Goal: Task Accomplishment & Management: Complete application form

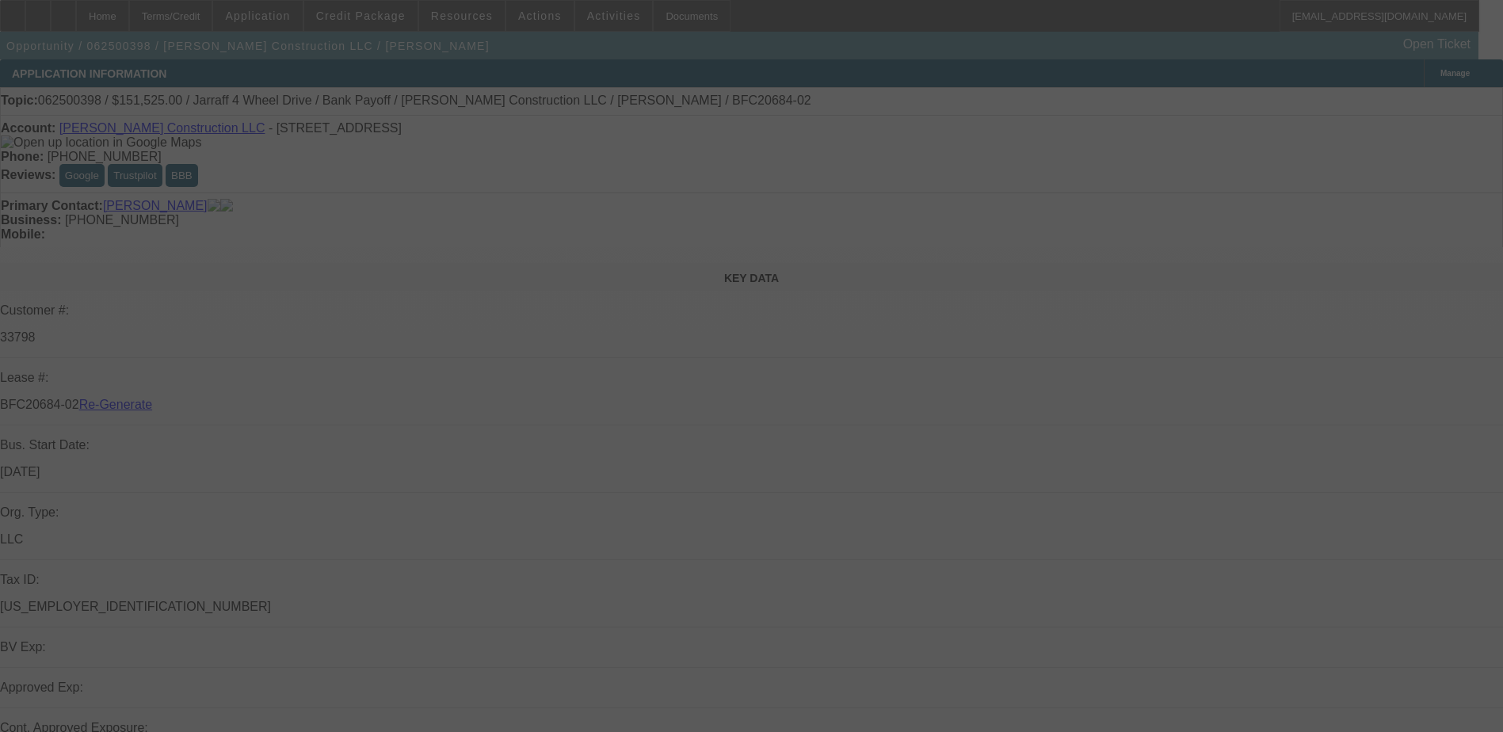
select select "4"
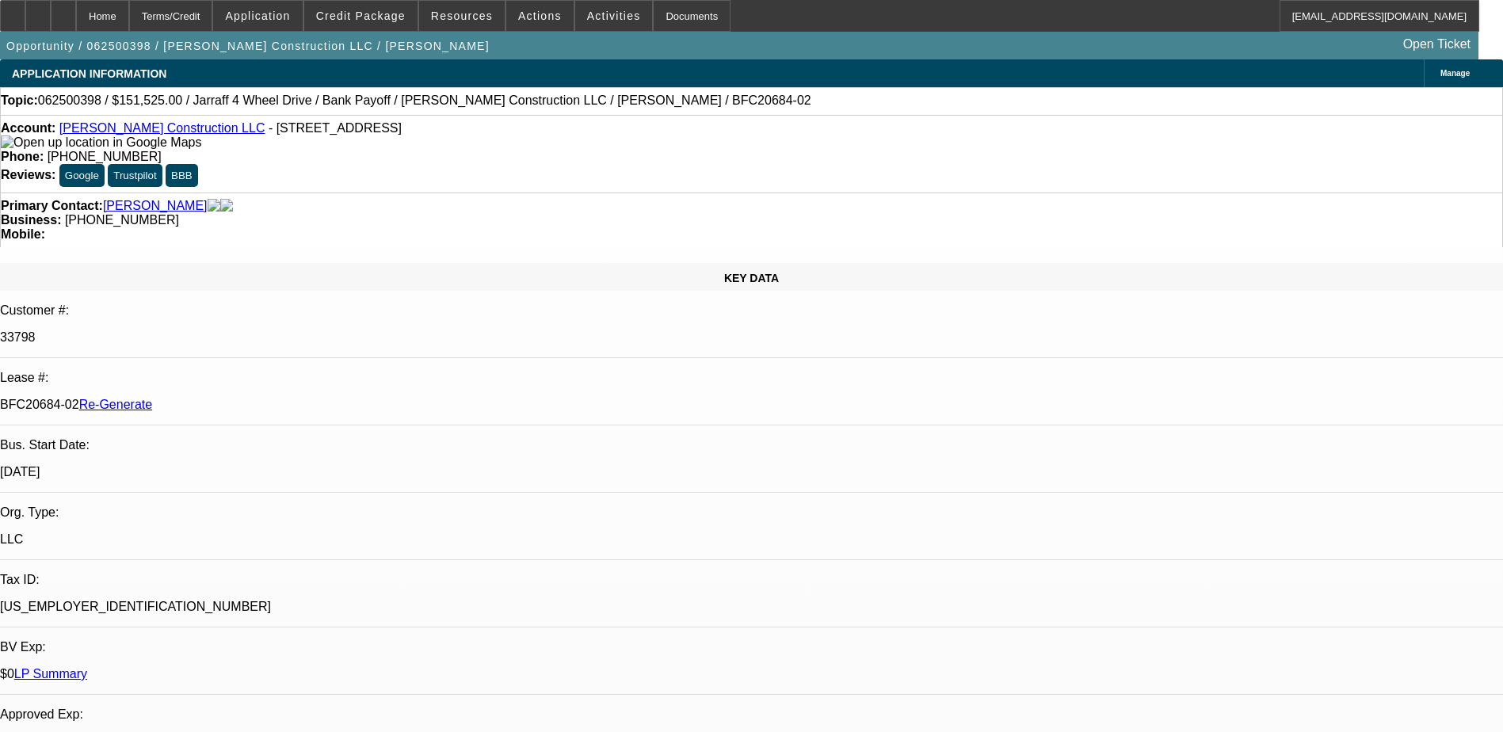
select select "0"
select select "1"
select select "2"
select select "6"
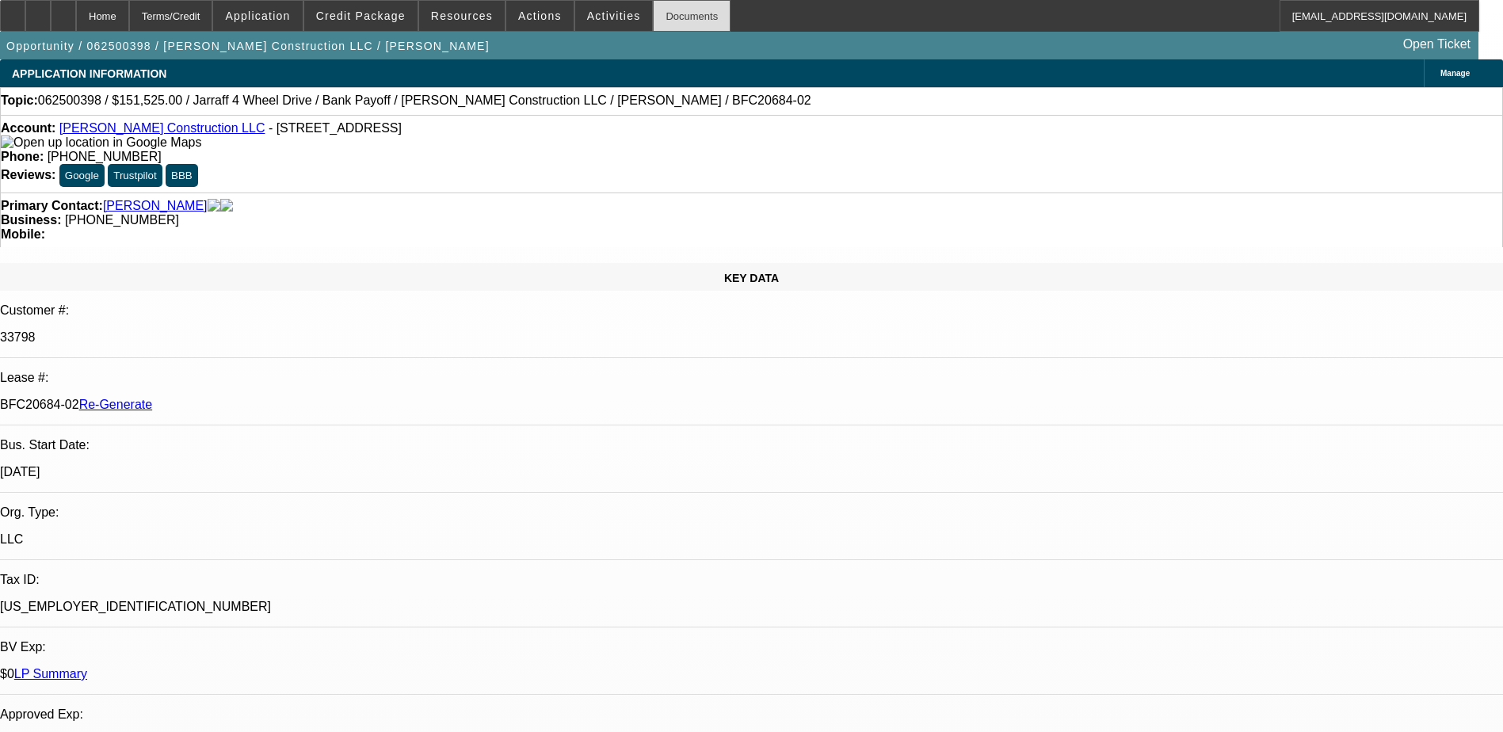
click at [663, 9] on div "Documents" at bounding box center [692, 16] width 78 height 32
click at [63, 10] on icon at bounding box center [63, 10] width 0 height 0
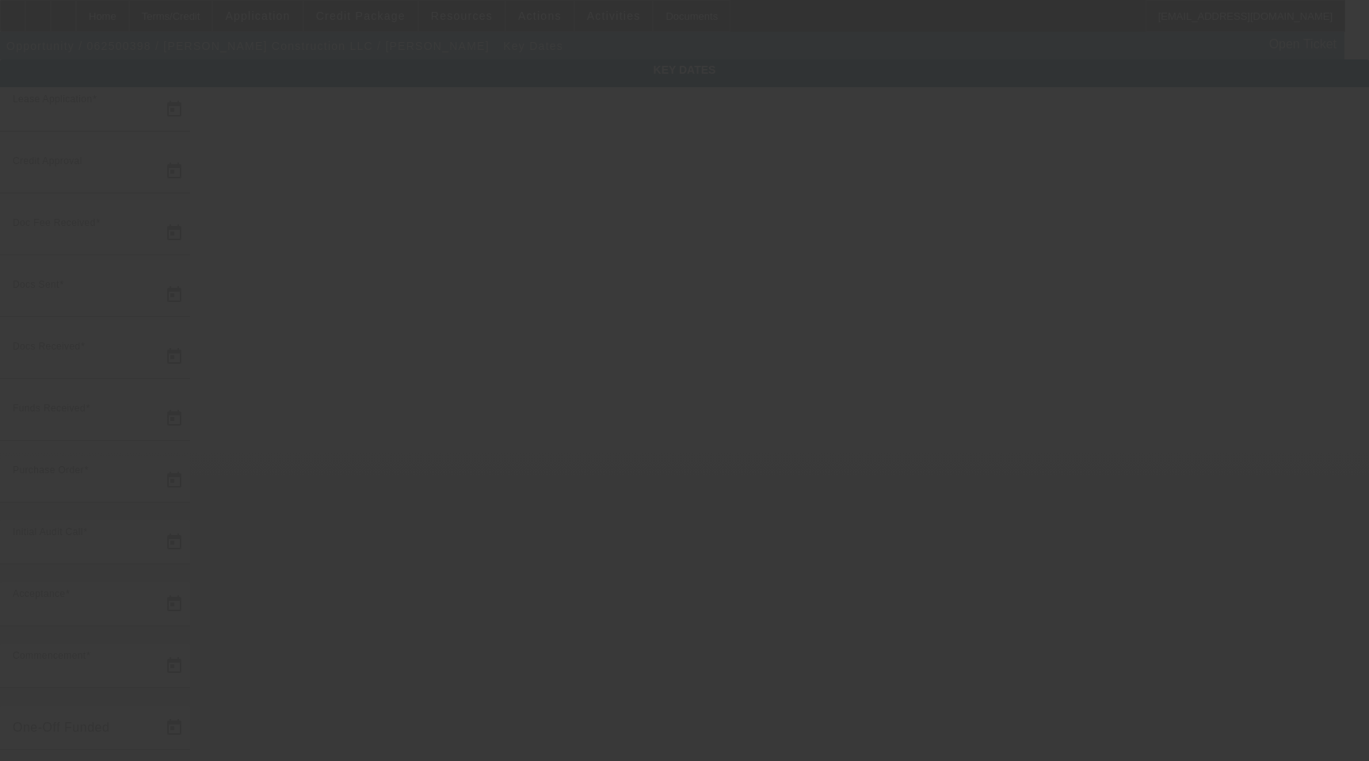
type input "6/17/2025"
type input "7/16/2025"
type input "7/18/2025"
type input "8/4/2025"
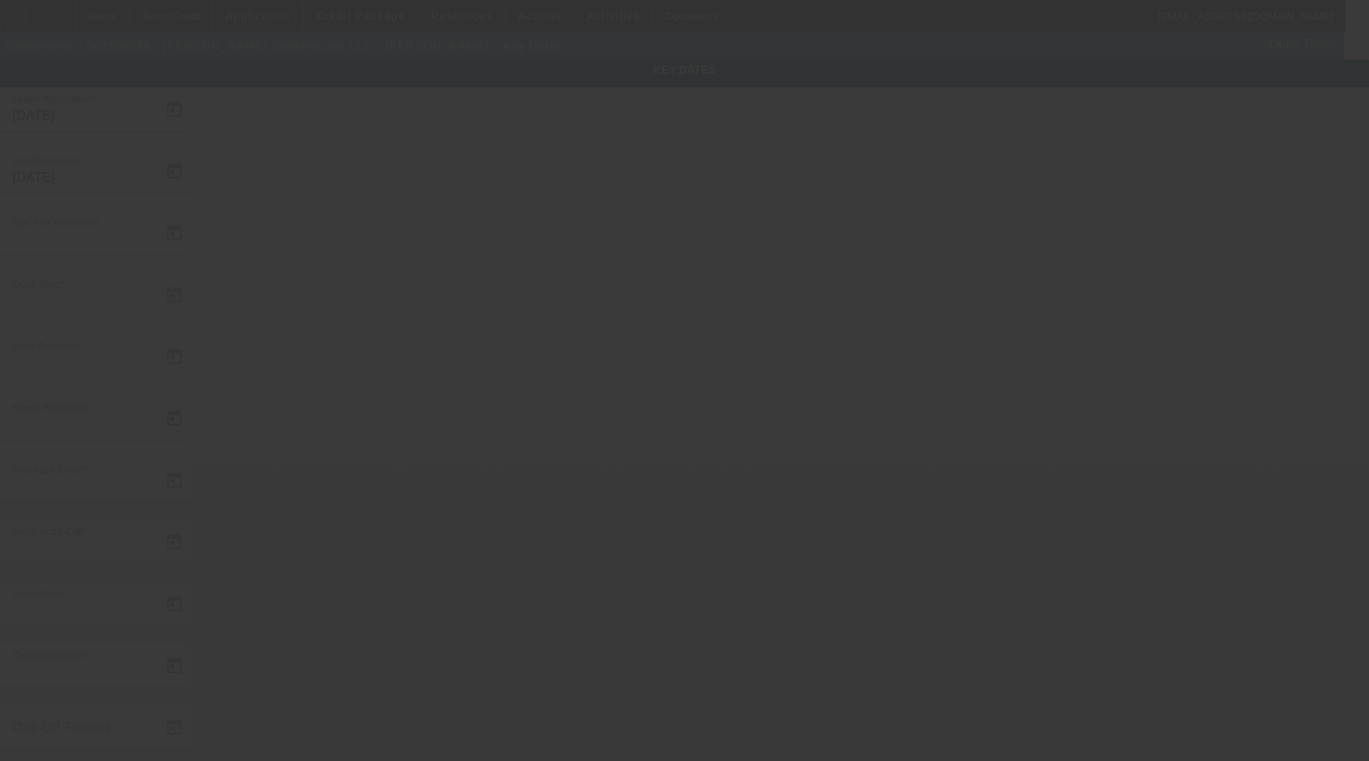
type input "8/4/2025"
type input "8/5/2025"
type input "8/15/2025"
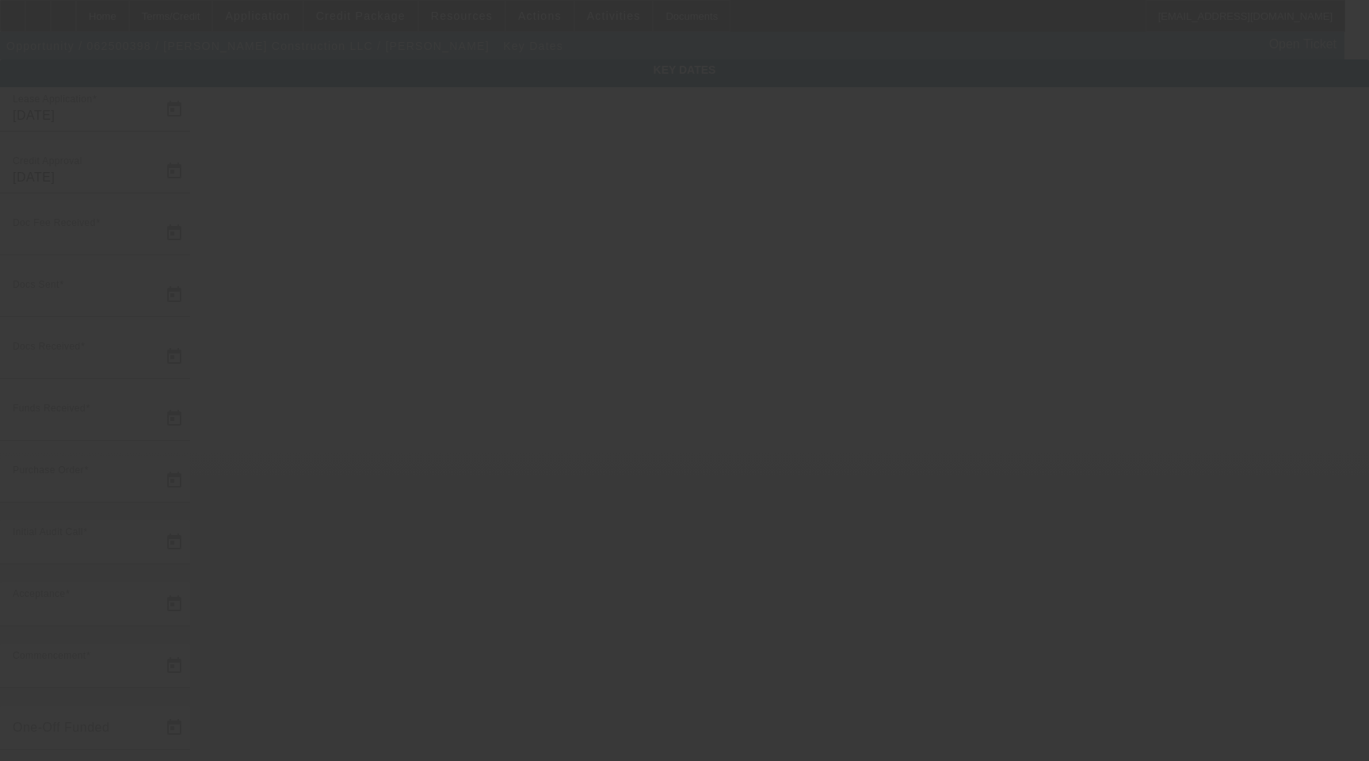
type input "9/15/2025"
type input "8/15/2025"
type input "8/12/2025"
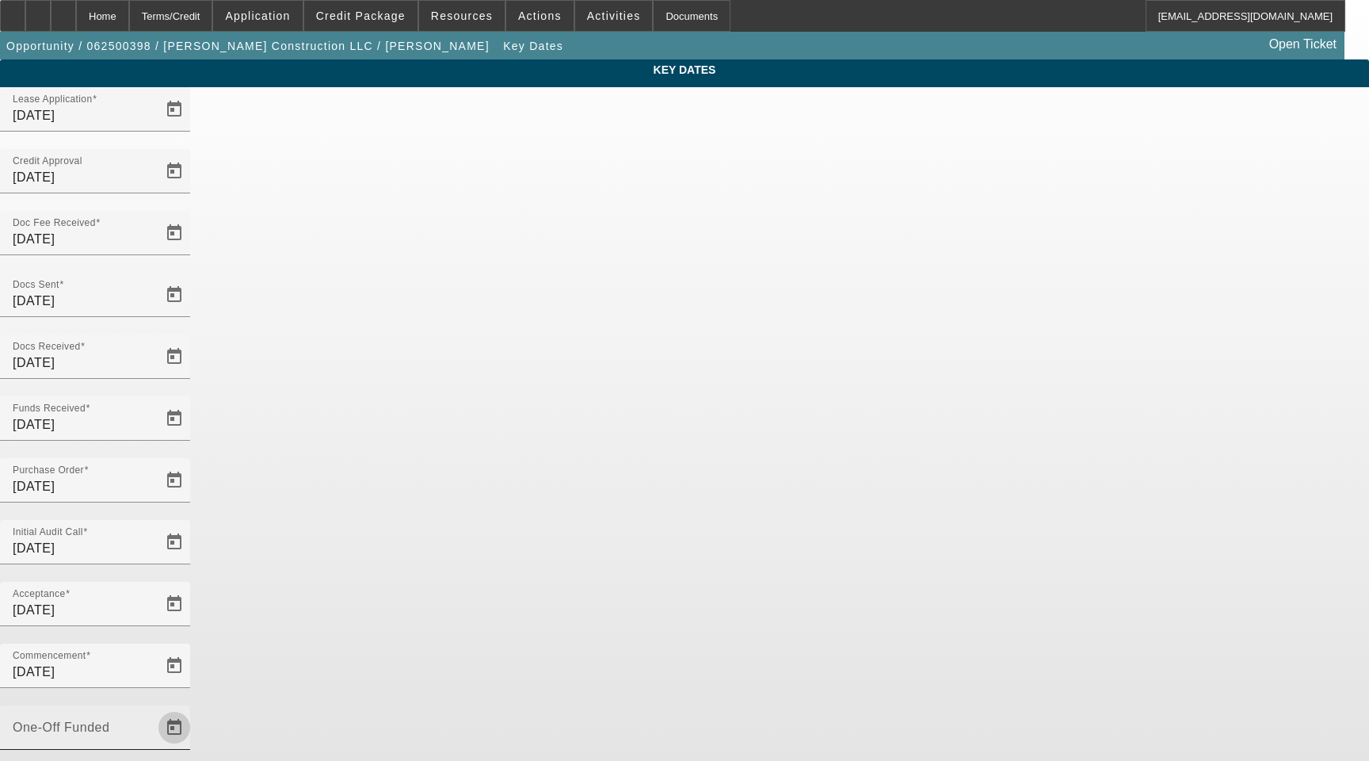
click at [193, 708] on span "Open calendar" at bounding box center [174, 727] width 38 height 38
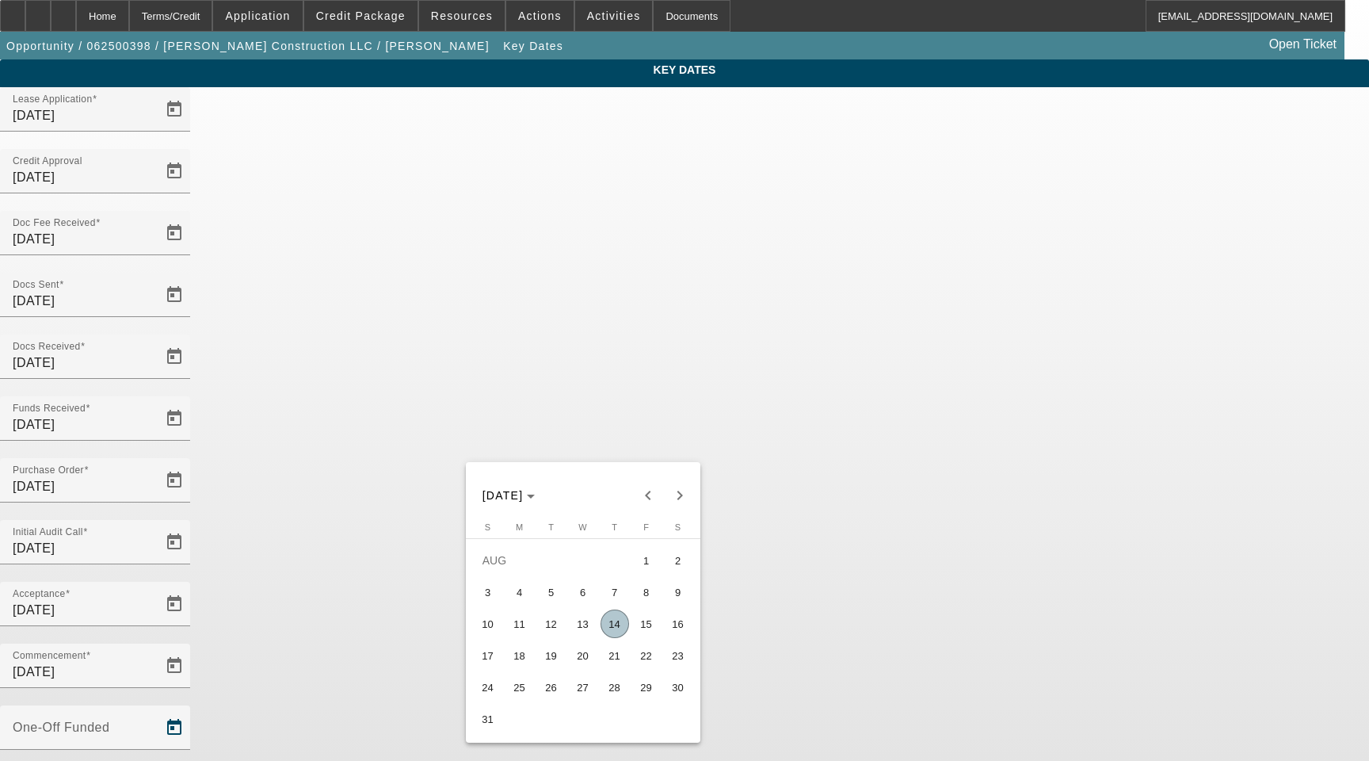
click at [614, 624] on span "14" at bounding box center [615, 623] width 29 height 29
type input "8/14/2025"
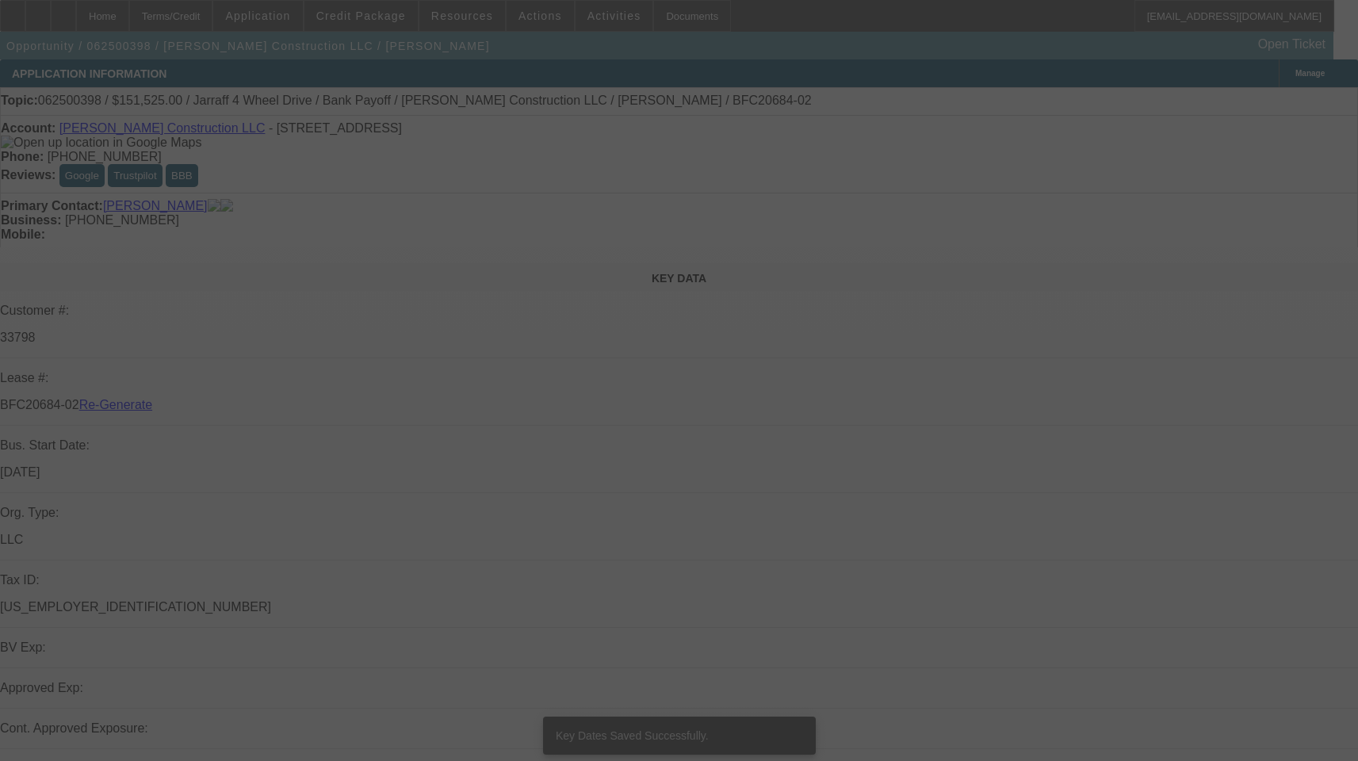
select select "4"
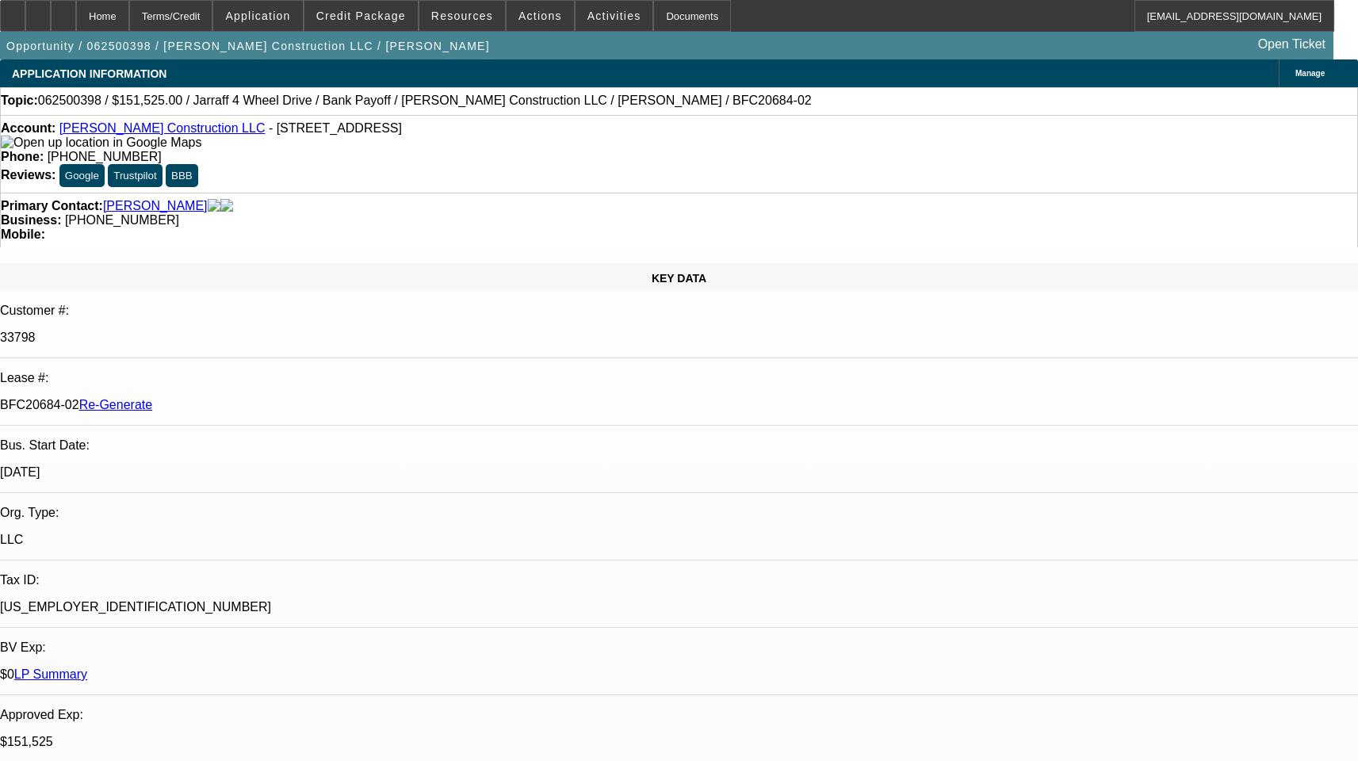
select select "0"
select select "2"
select select "0"
select select "6"
click at [525, 13] on span "Actions" at bounding box center [540, 16] width 44 height 13
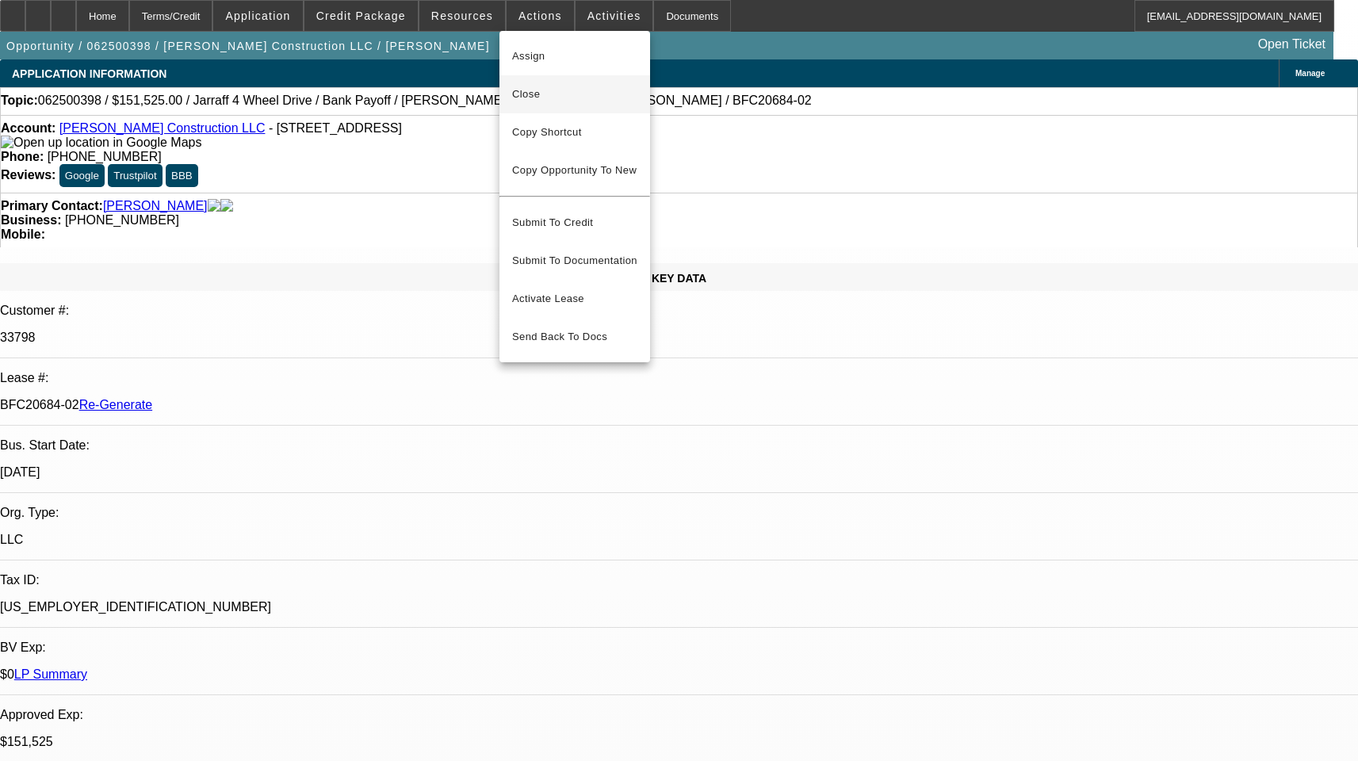
click at [532, 94] on span "Close" at bounding box center [574, 94] width 125 height 19
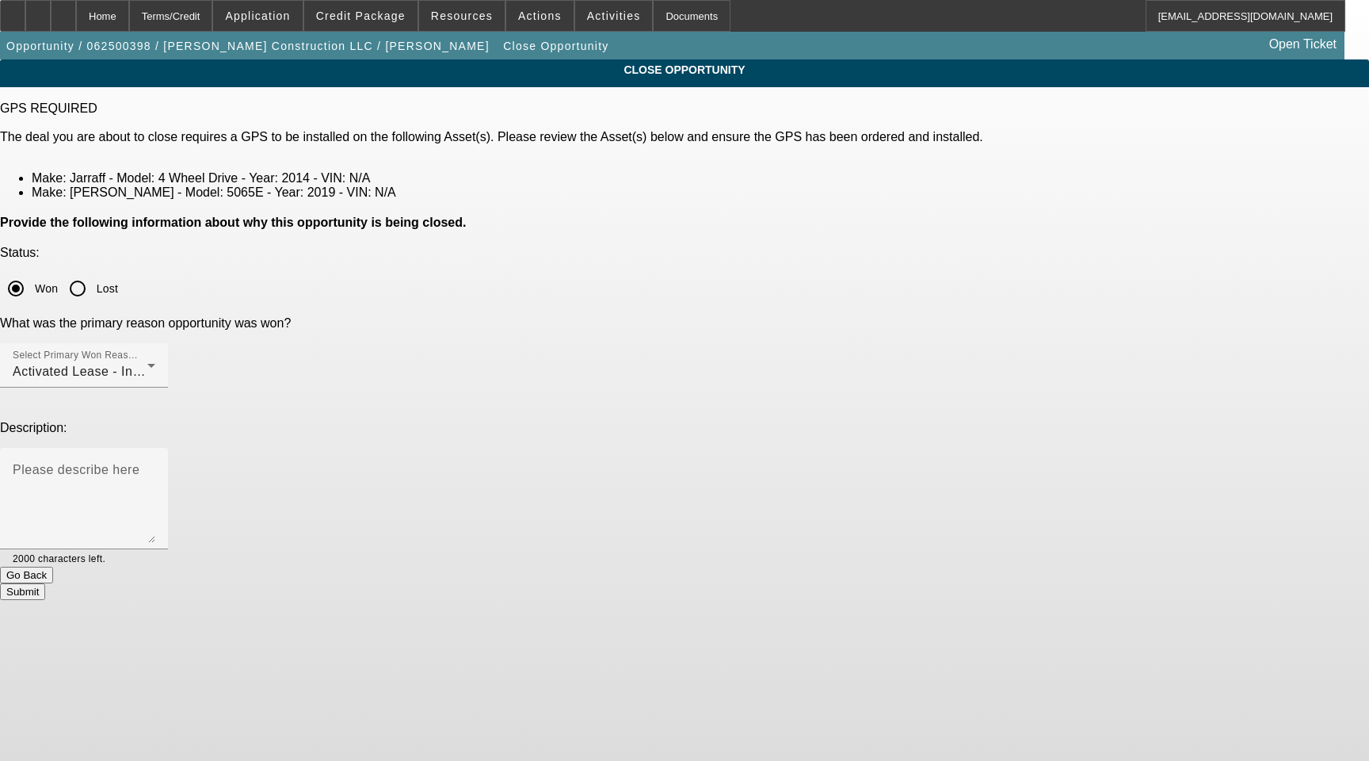
click at [45, 583] on button "Submit" at bounding box center [22, 591] width 45 height 17
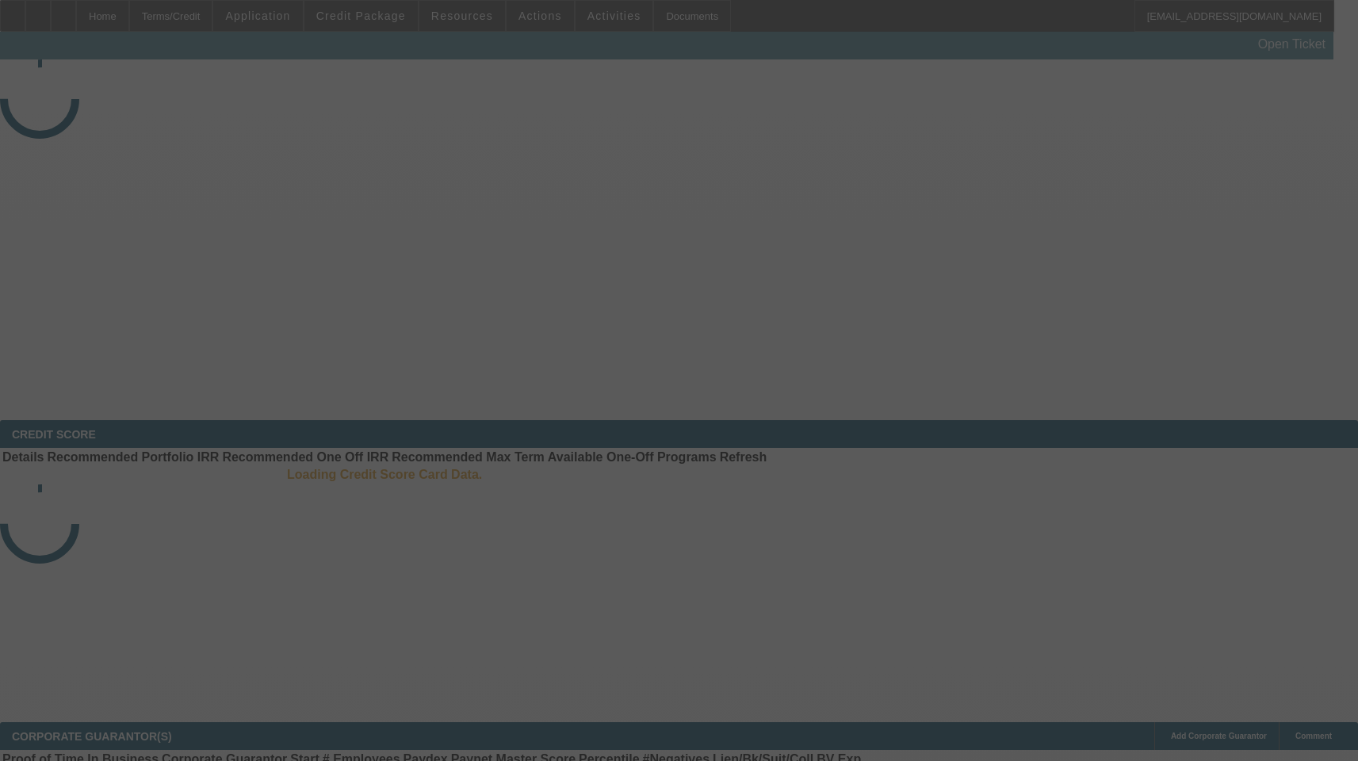
select select "4"
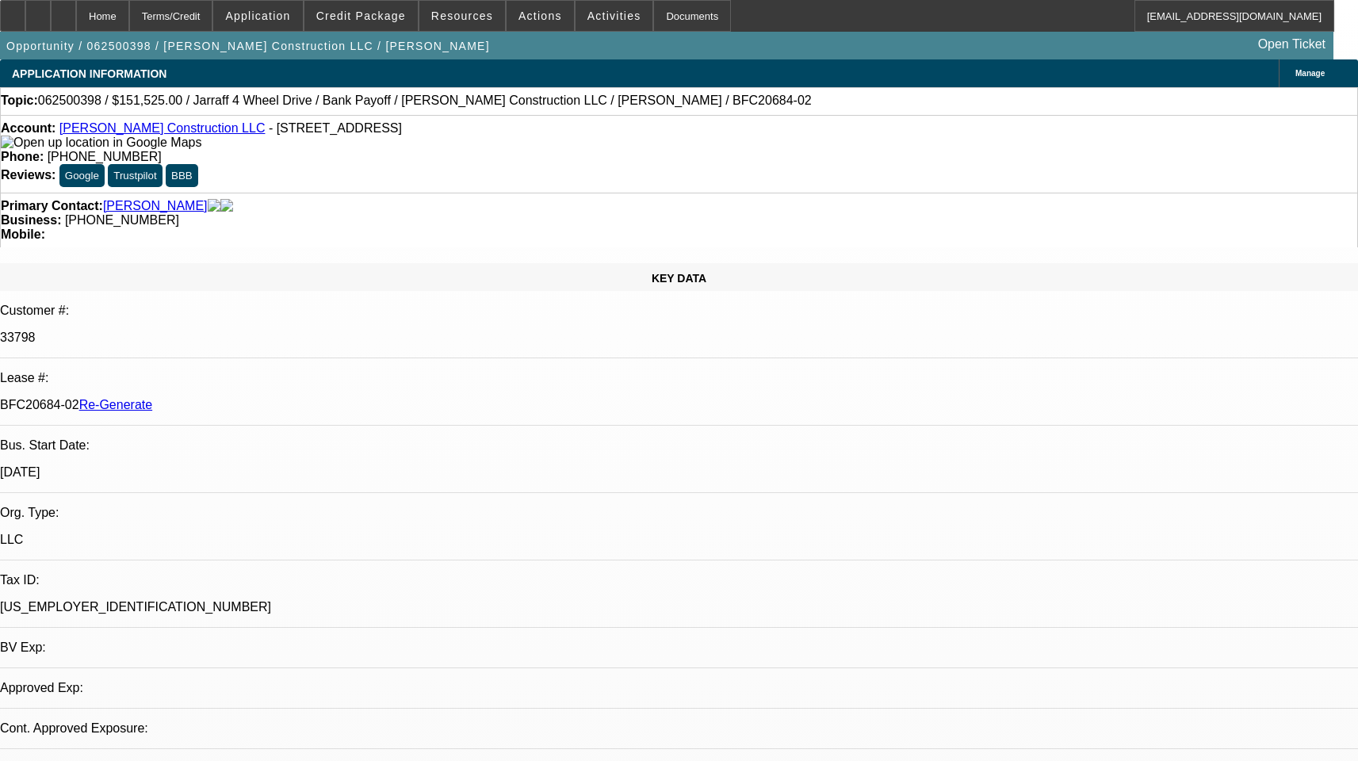
select select "0"
select select "1"
select select "2"
select select "6"
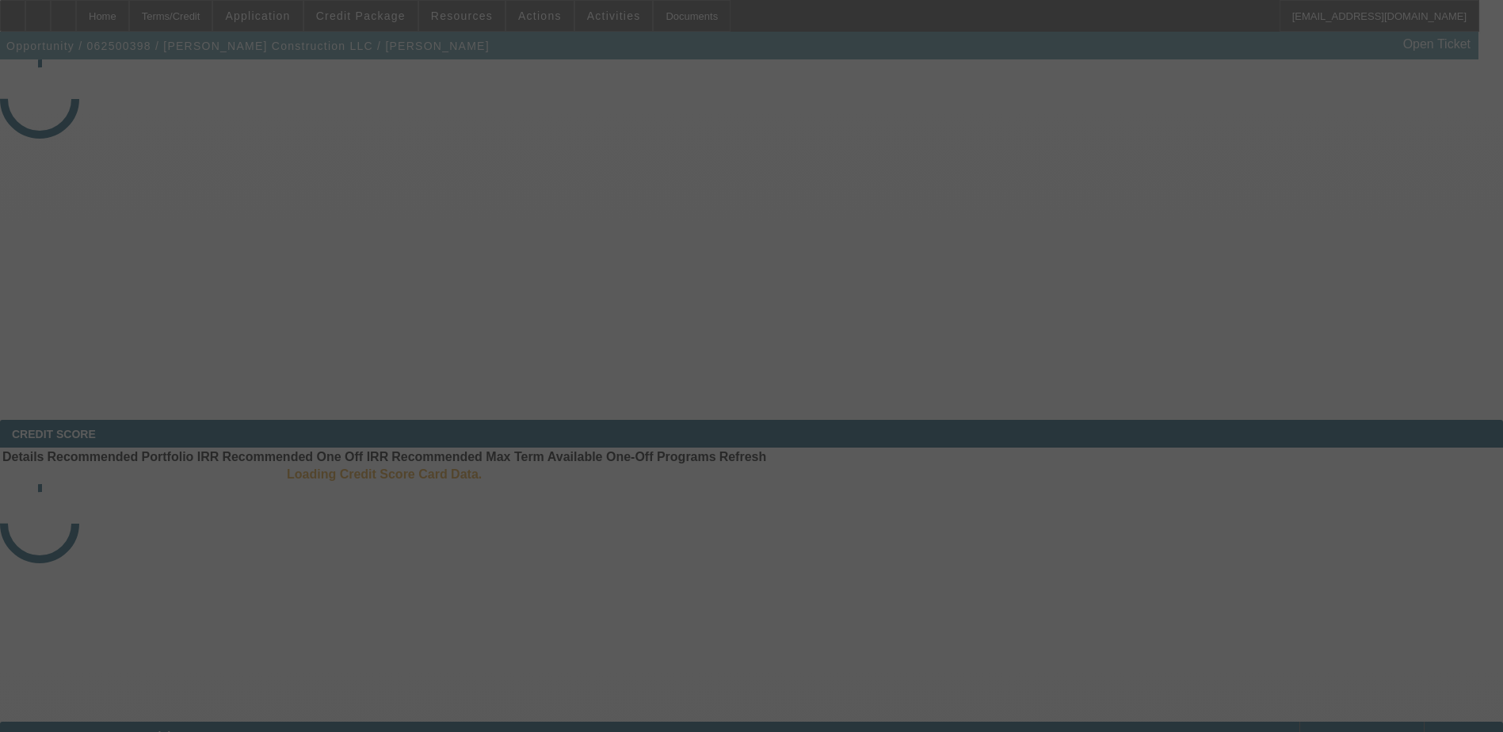
select select "4"
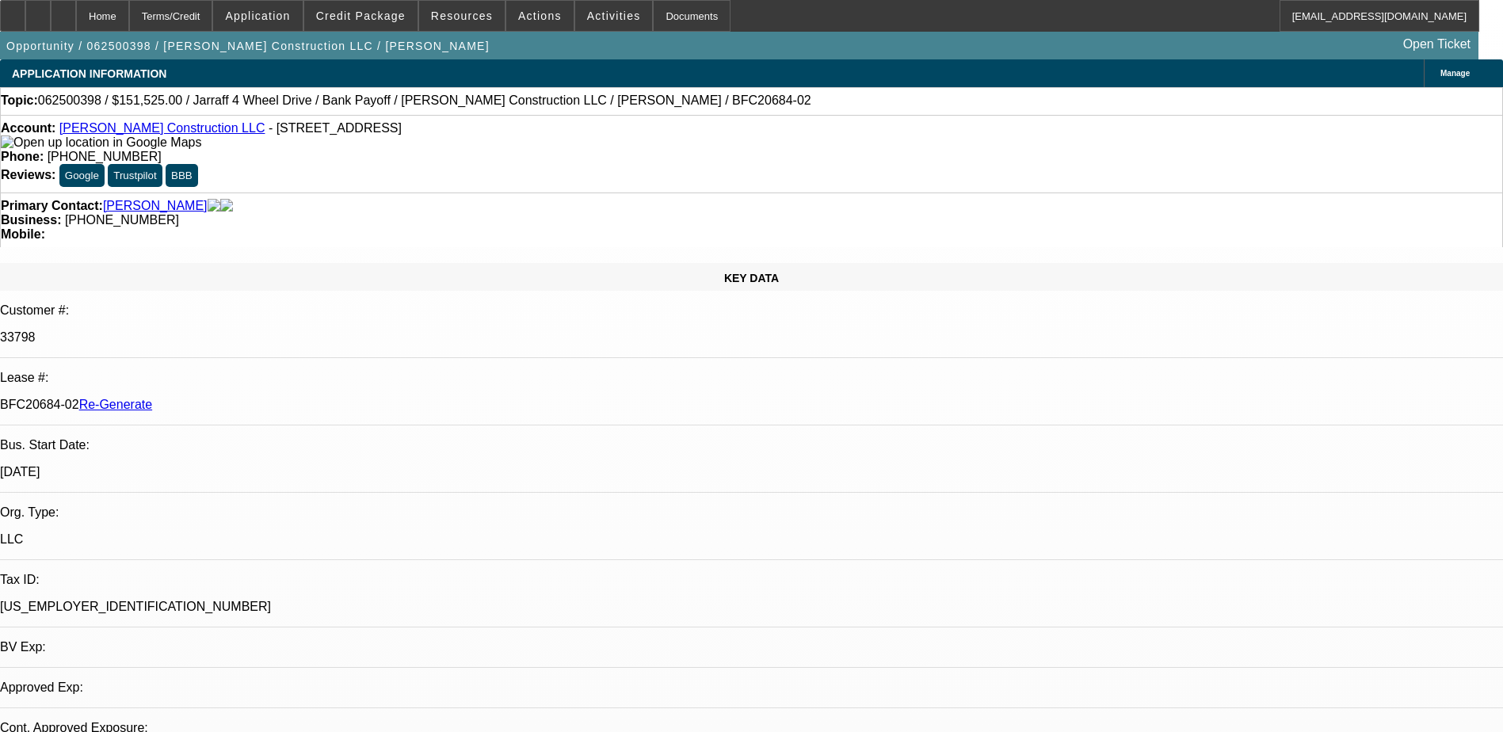
select select "0"
select select "1"
select select "2"
select select "6"
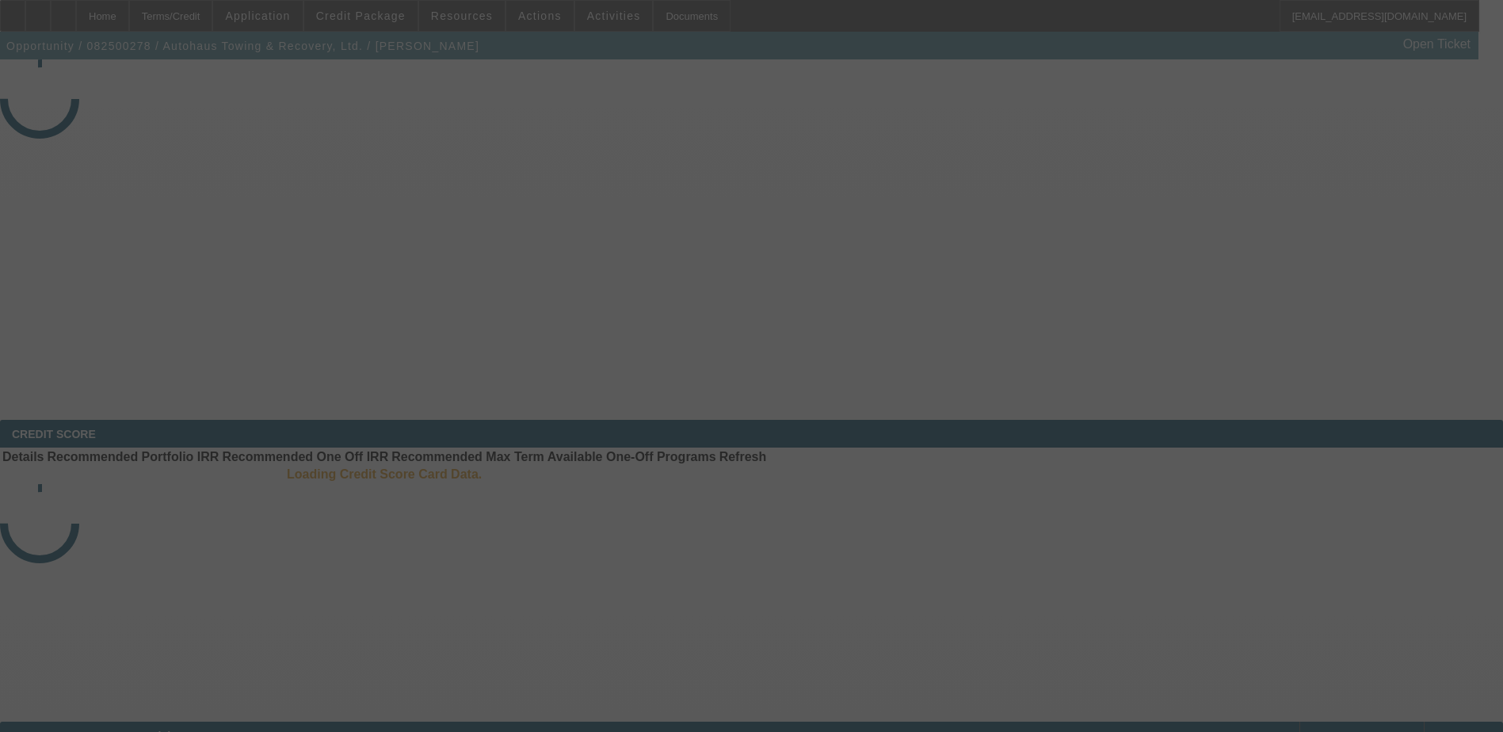
select select "3"
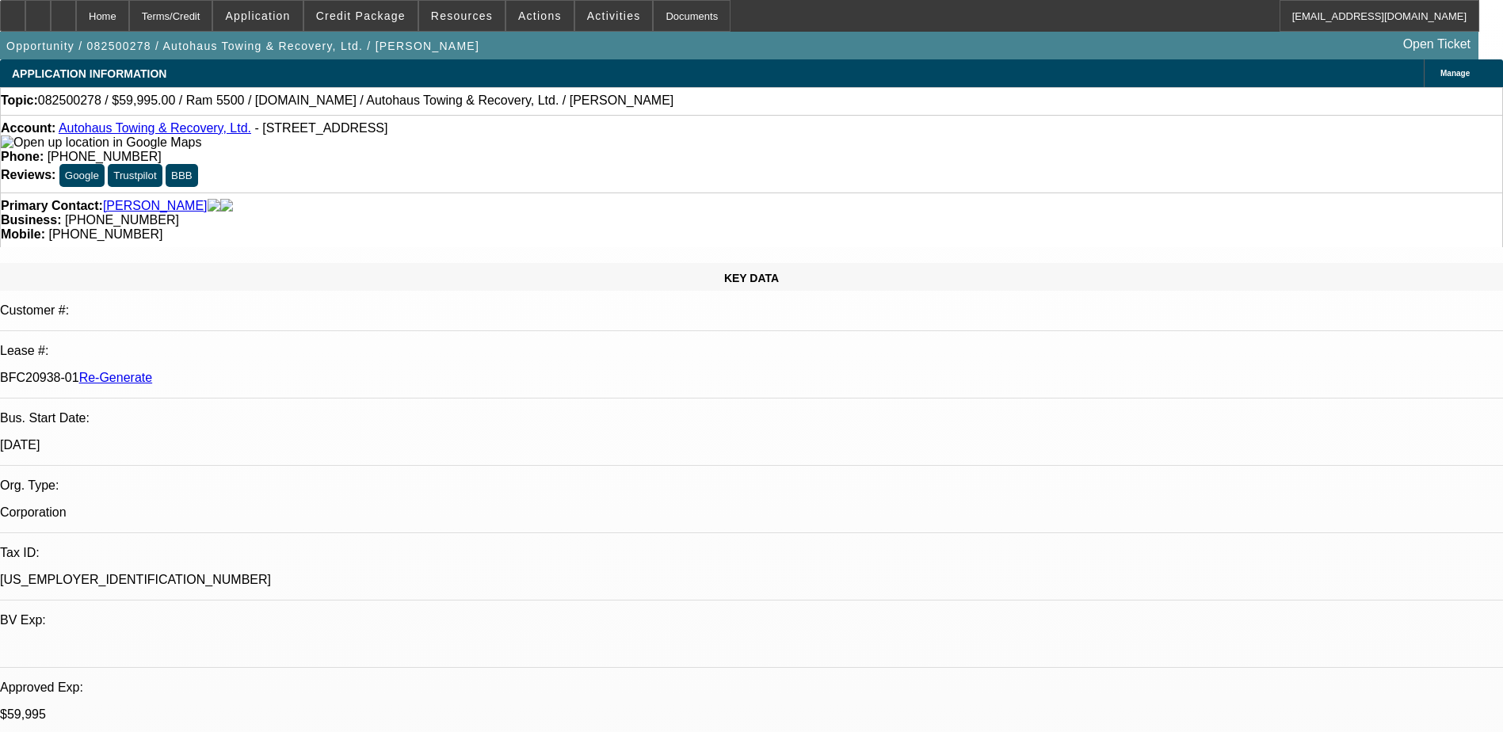
select select "0"
select select "1"
select select "2"
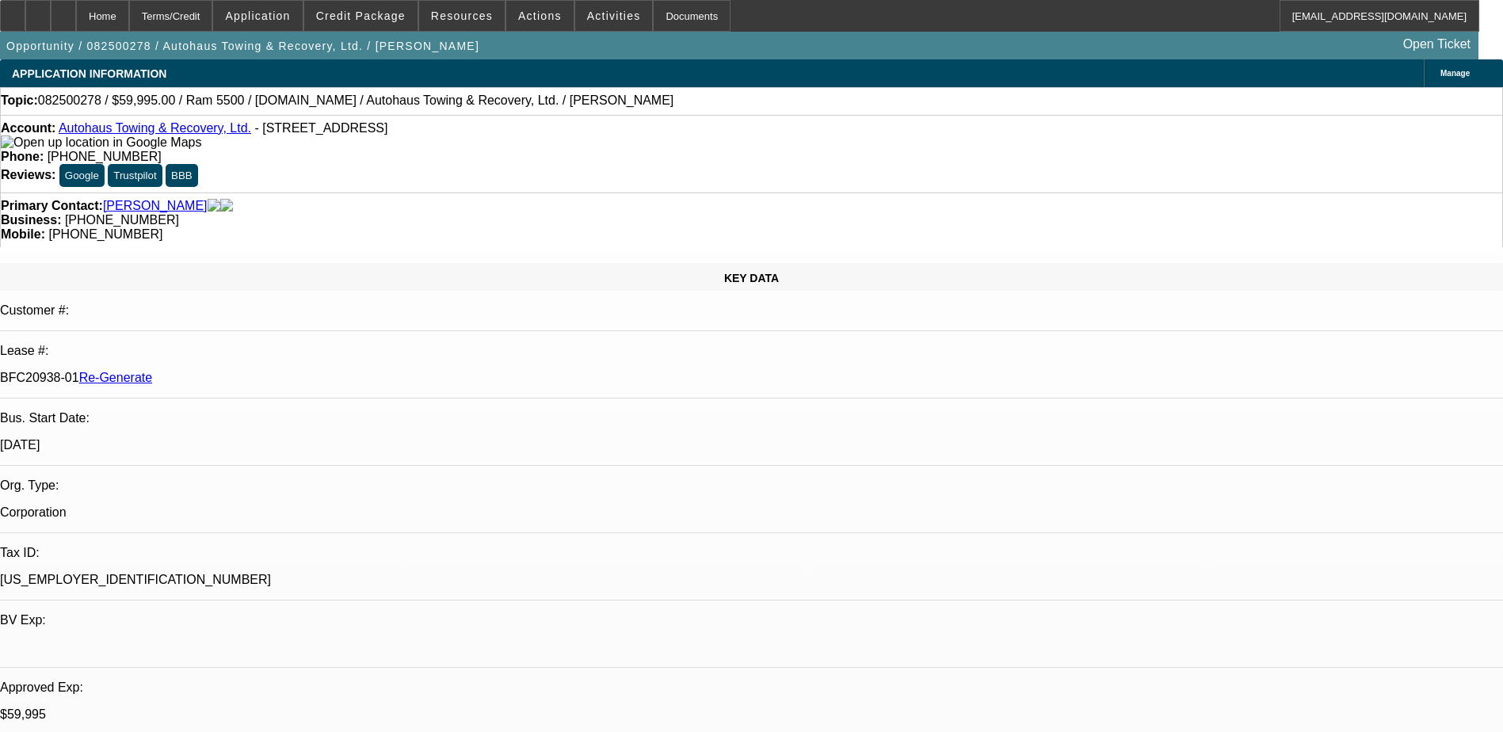
select select "6"
click at [660, 13] on div "Documents" at bounding box center [692, 16] width 78 height 32
click at [587, 10] on span "Activities" at bounding box center [614, 16] width 54 height 13
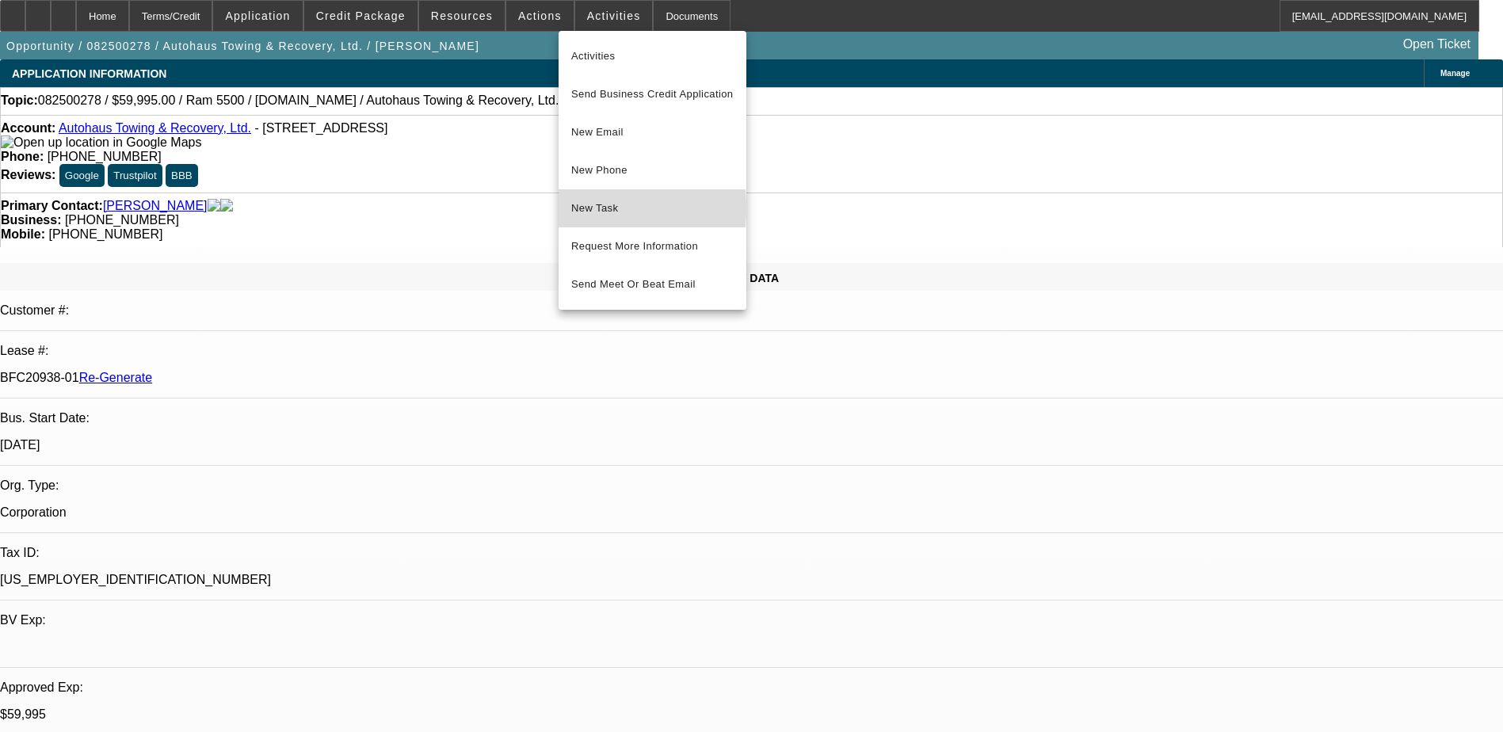
click at [580, 208] on span "New Task" at bounding box center [652, 208] width 162 height 19
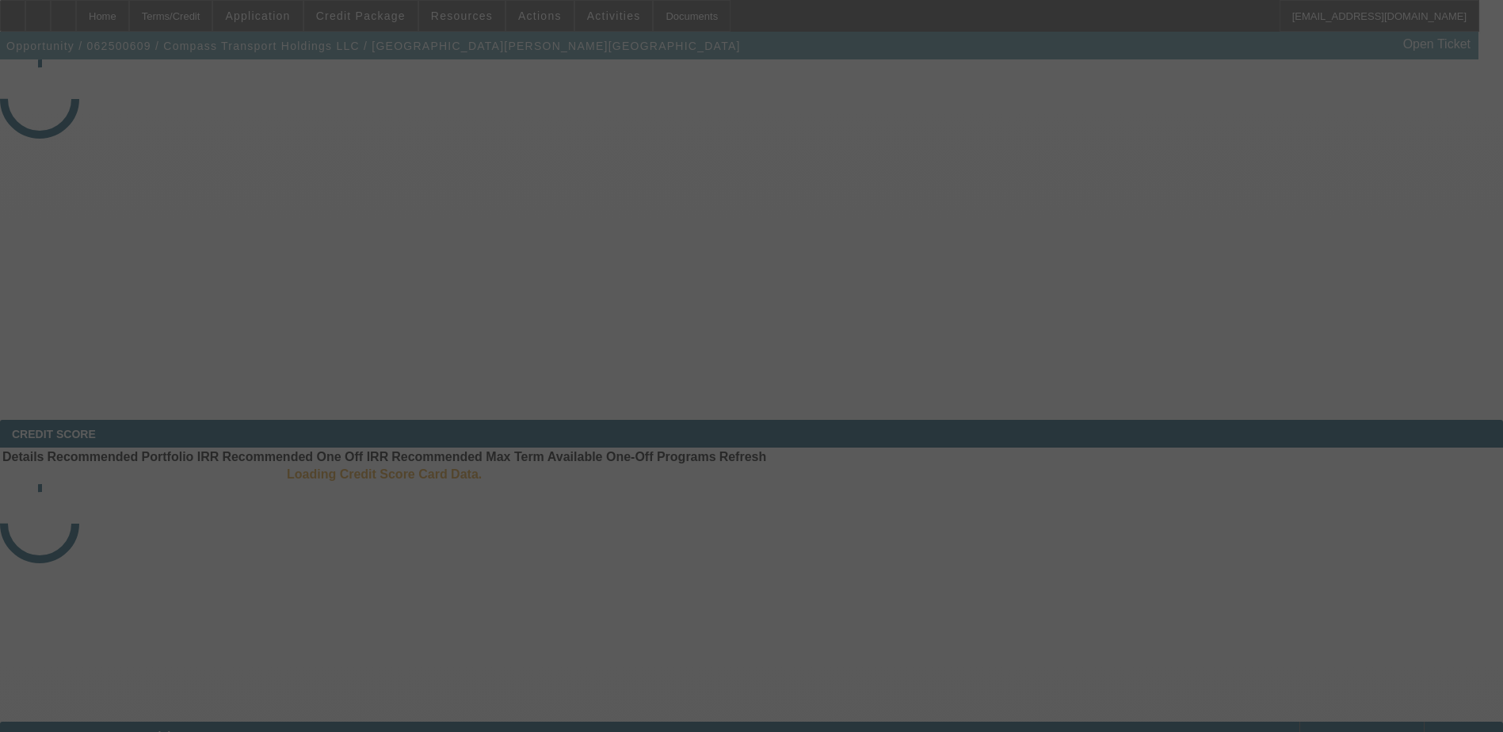
select select "4"
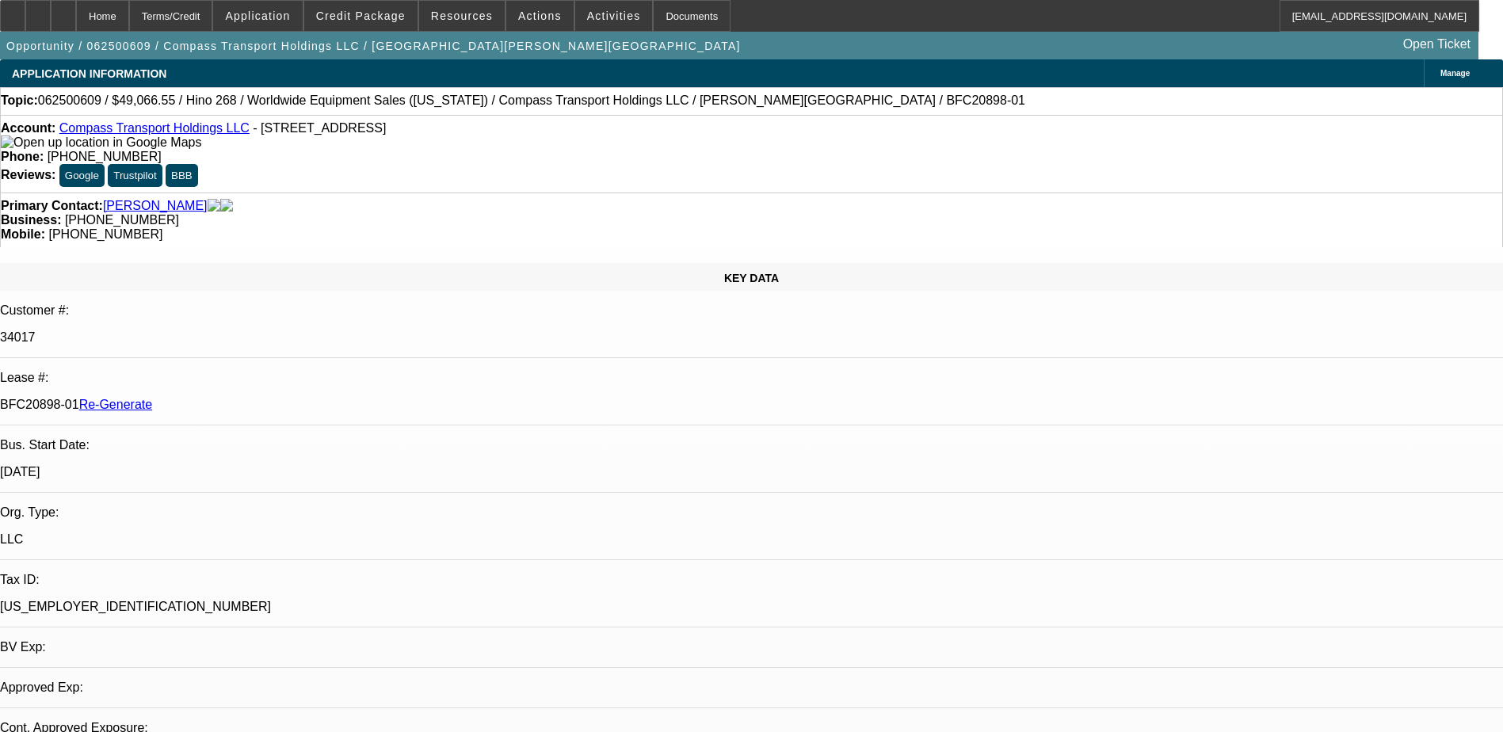
select select "0"
select select "1"
select select "6"
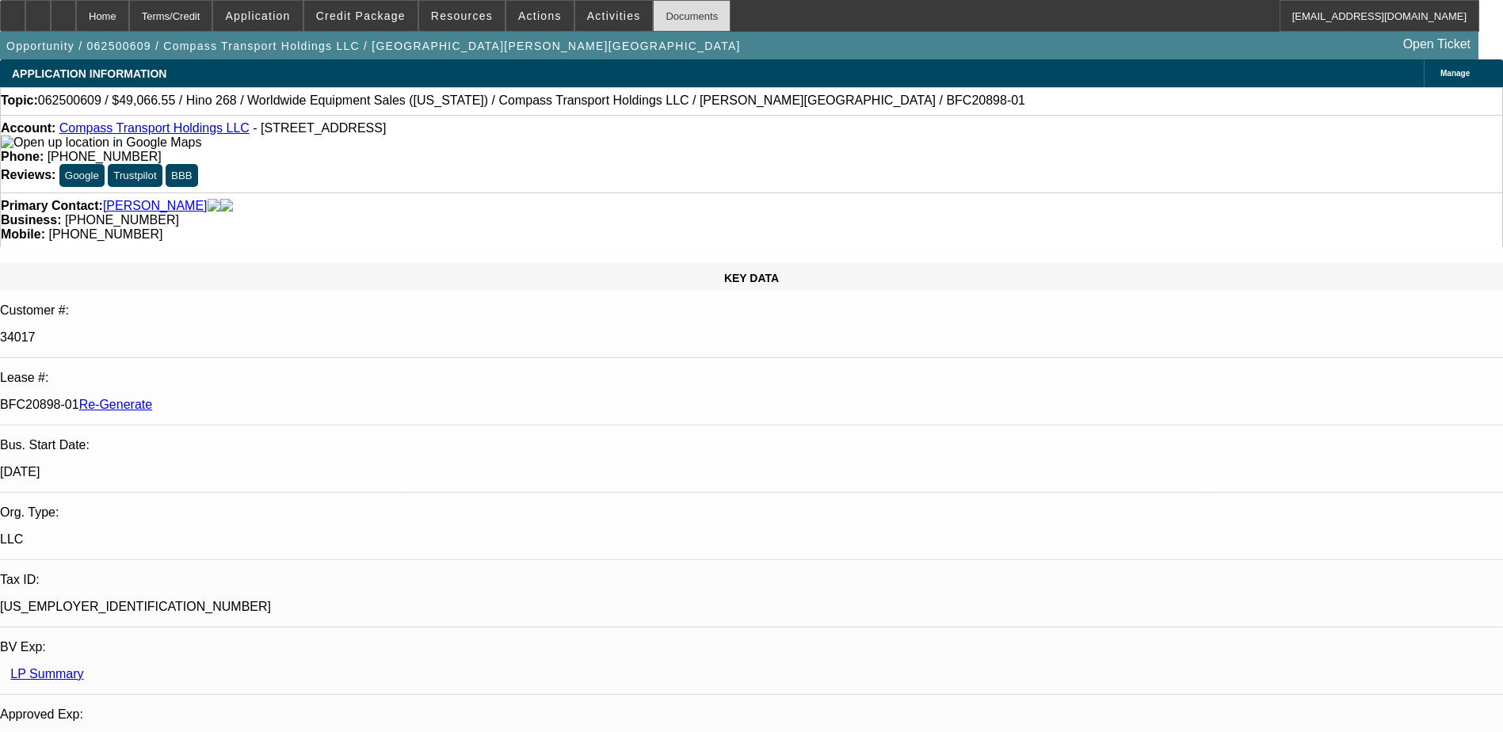
click at [653, 21] on div "Documents" at bounding box center [692, 16] width 78 height 32
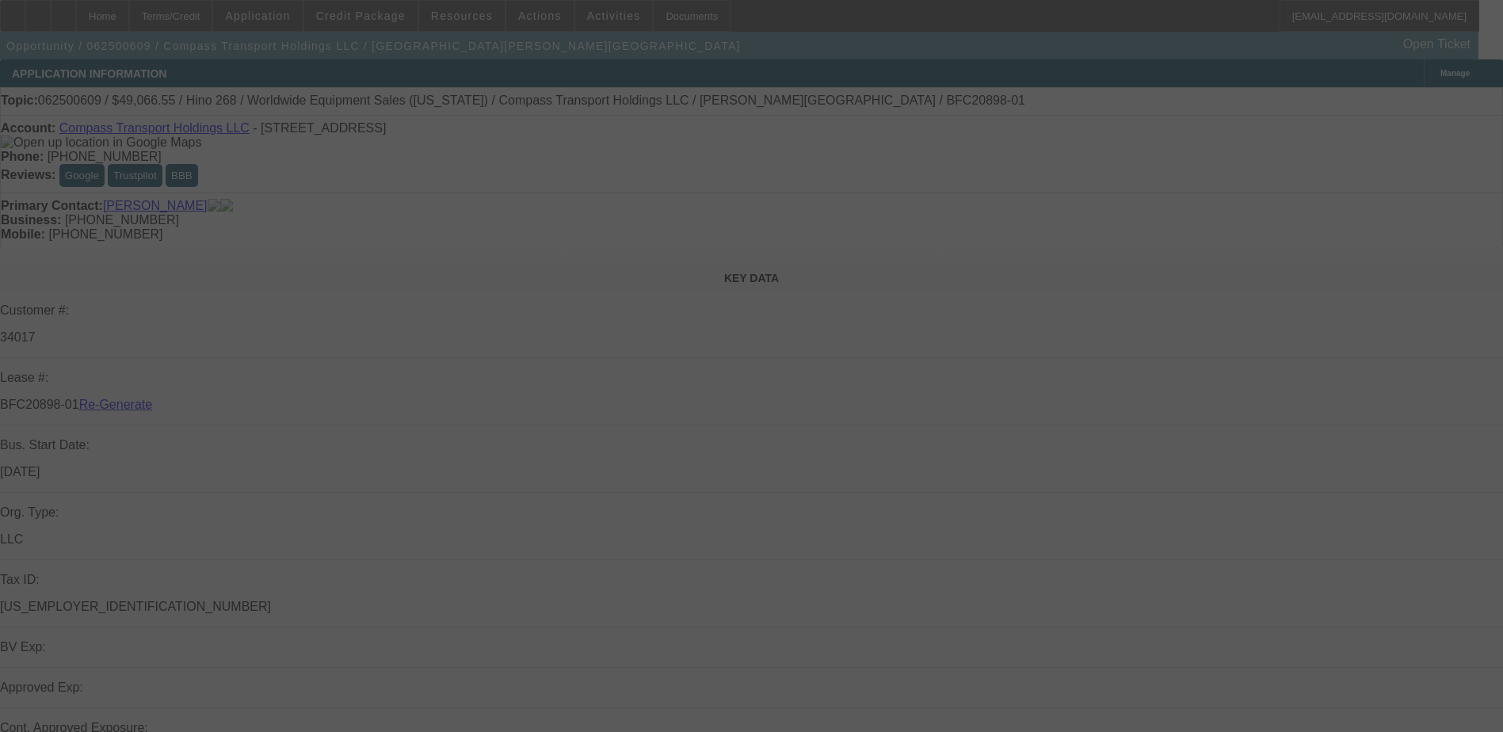
select select "4"
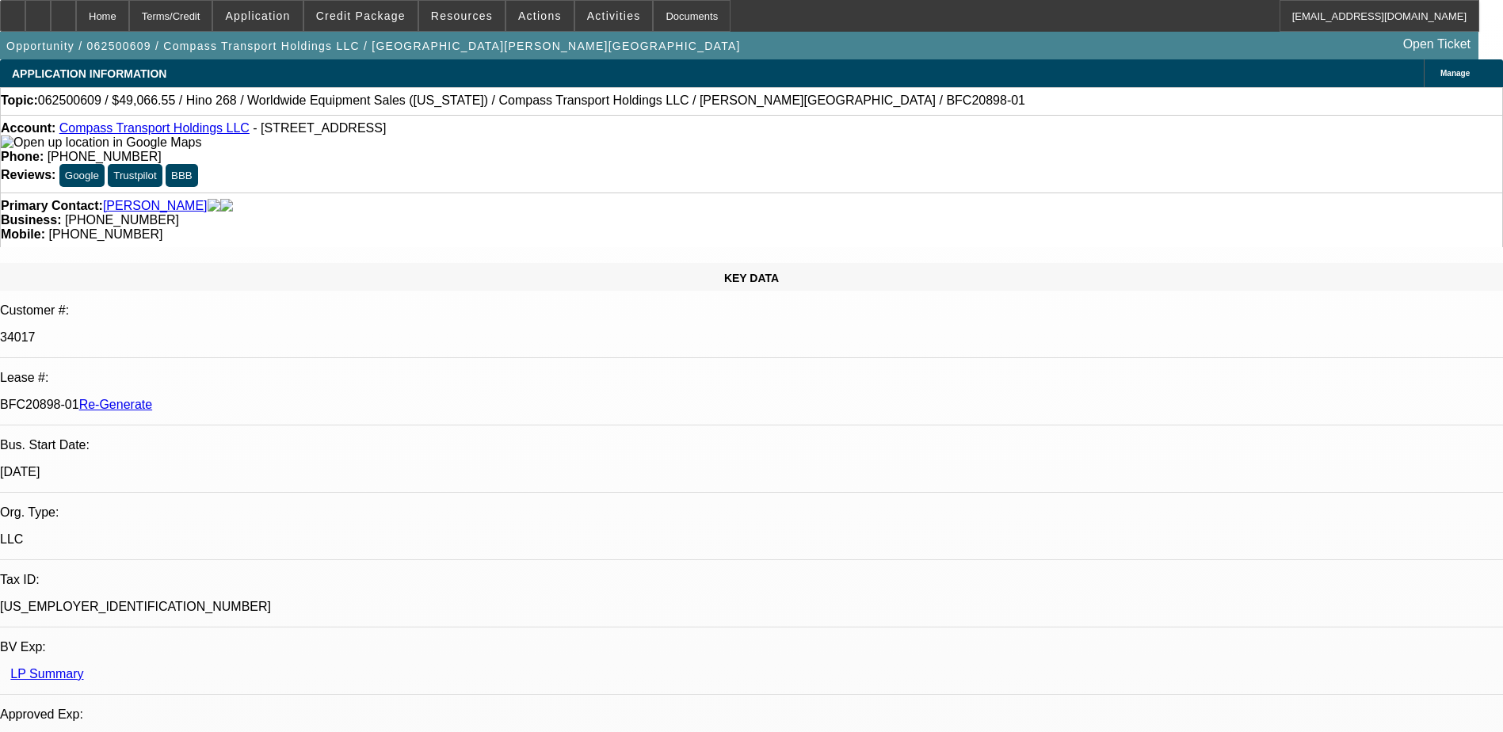
select select "0"
select select "6"
click at [657, 11] on div "Documents" at bounding box center [692, 16] width 78 height 32
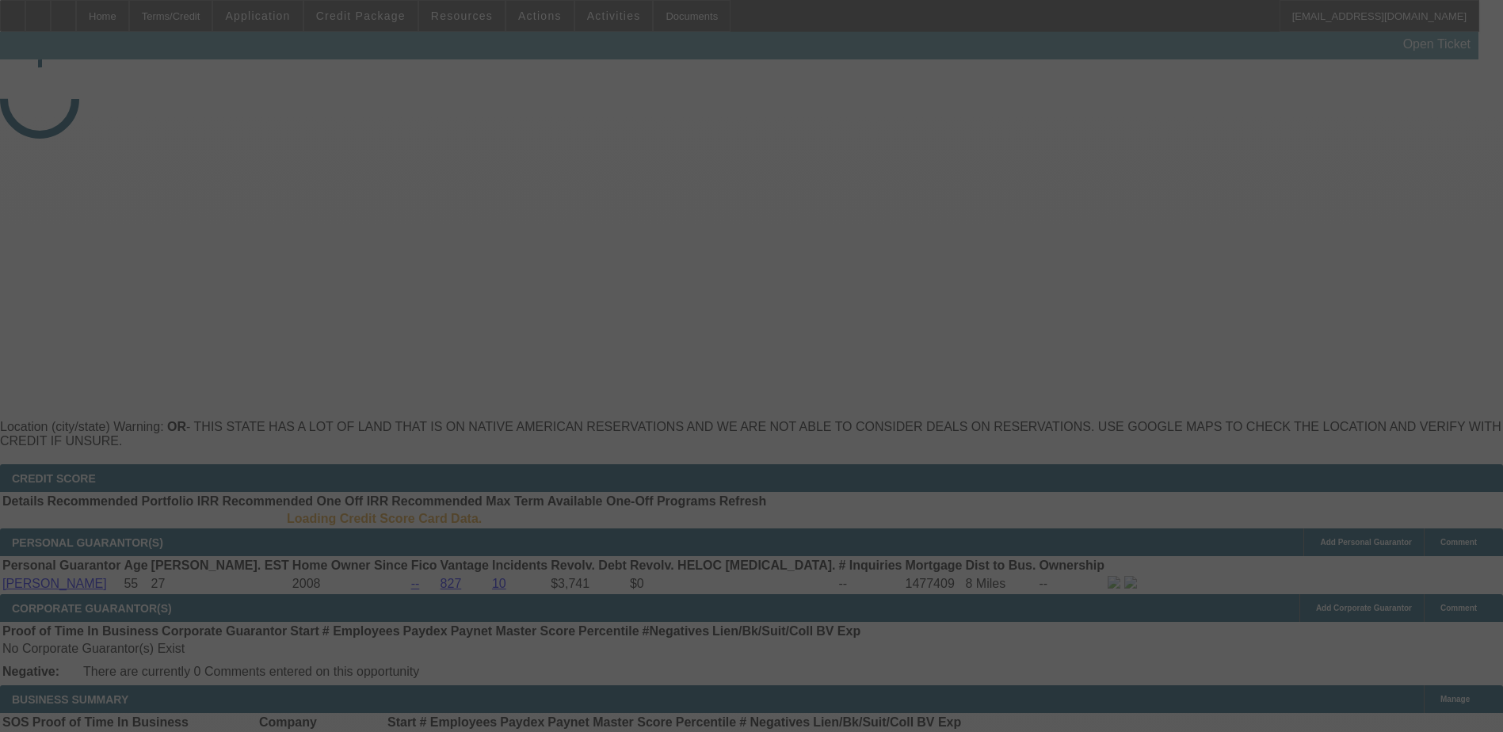
select select "3"
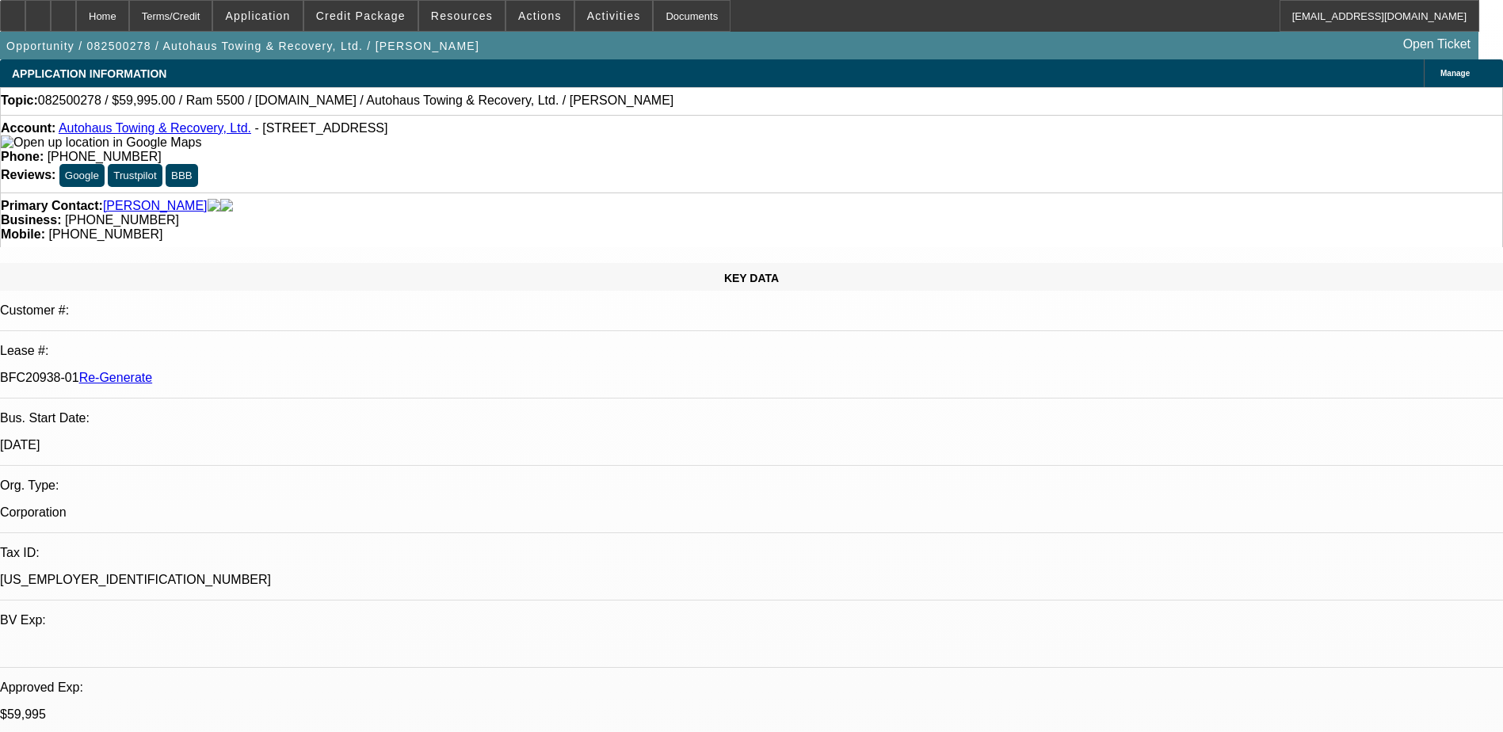
select select "0"
select select "2"
select select "0"
select select "6"
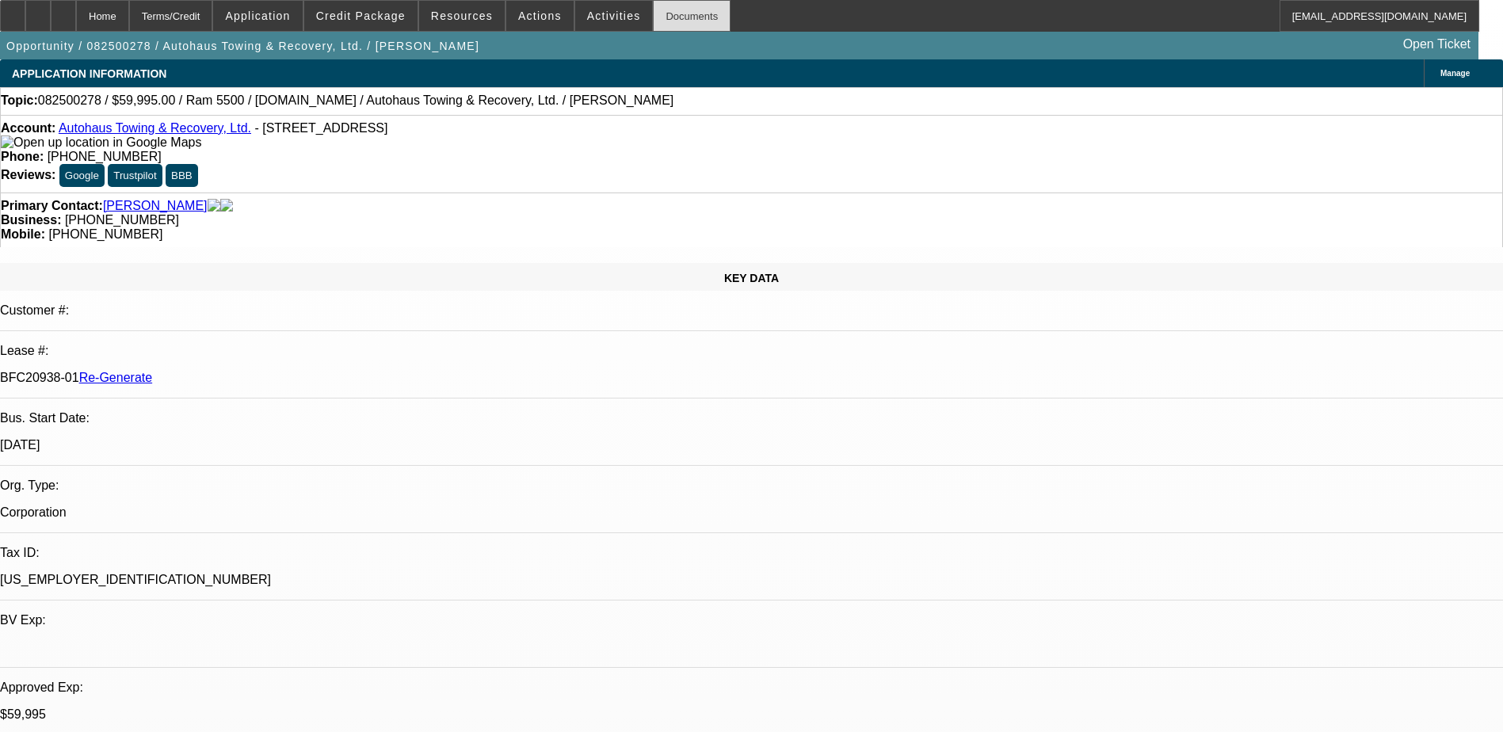
click at [663, 20] on div "Documents" at bounding box center [692, 16] width 78 height 32
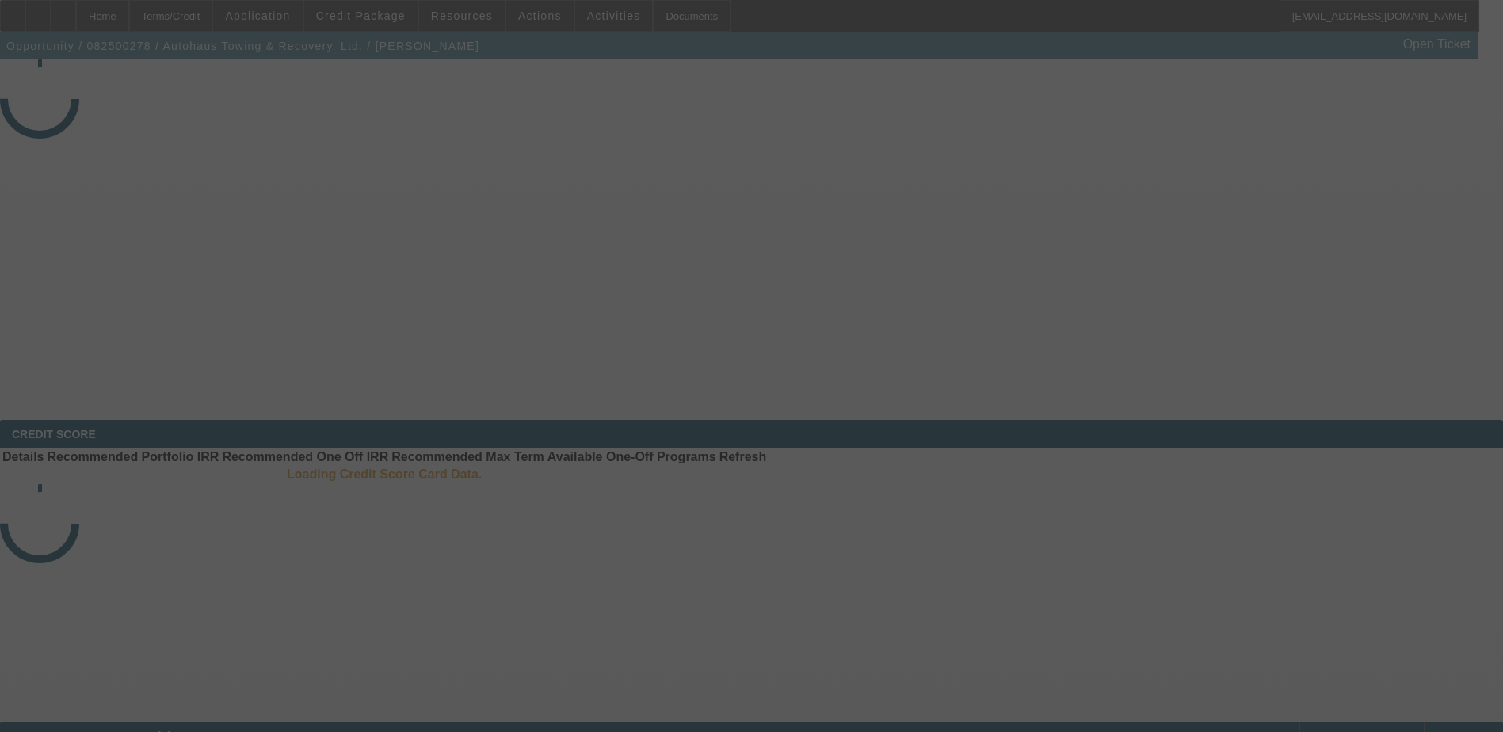
select select "3"
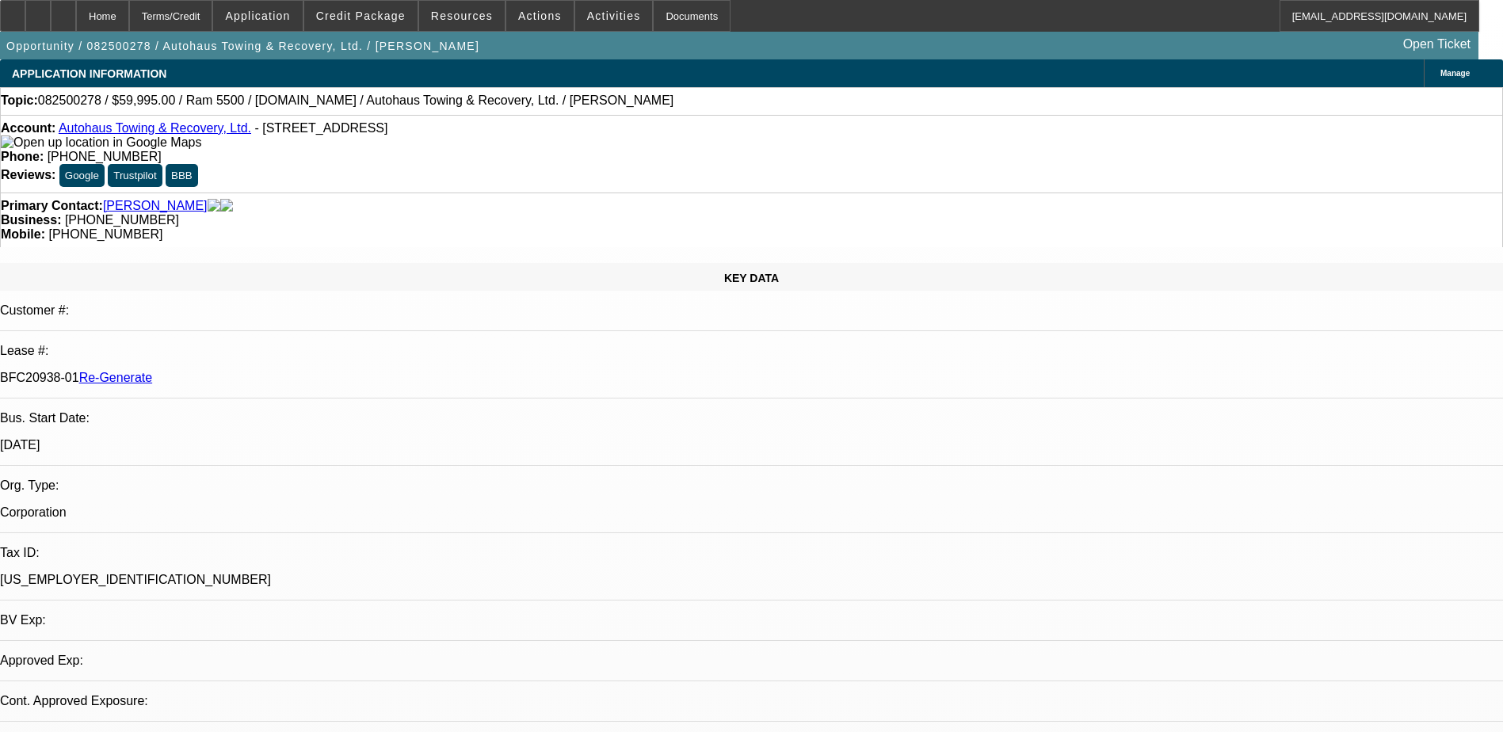
select select "0"
select select "1"
select select "2"
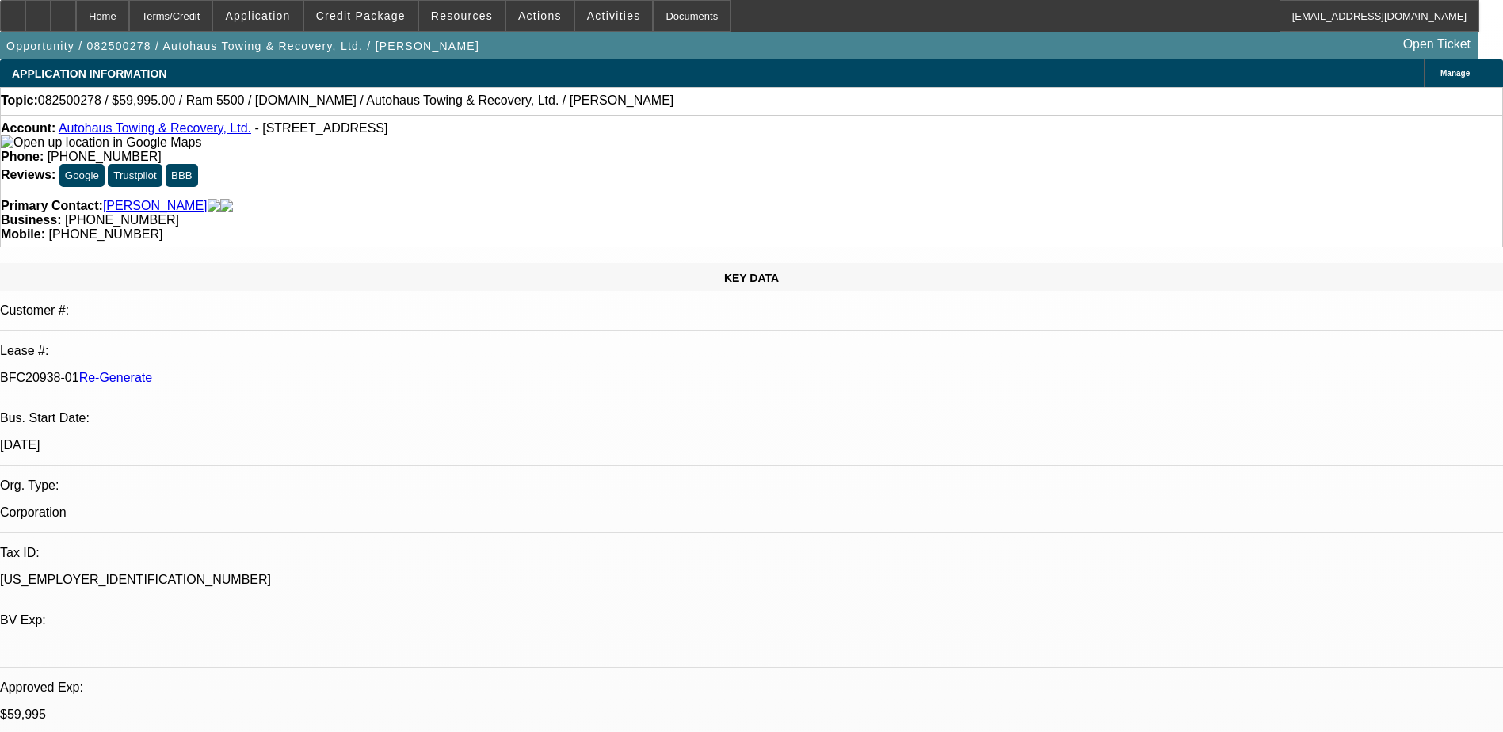
select select "6"
click at [369, 16] on span "Credit Package" at bounding box center [361, 16] width 90 height 13
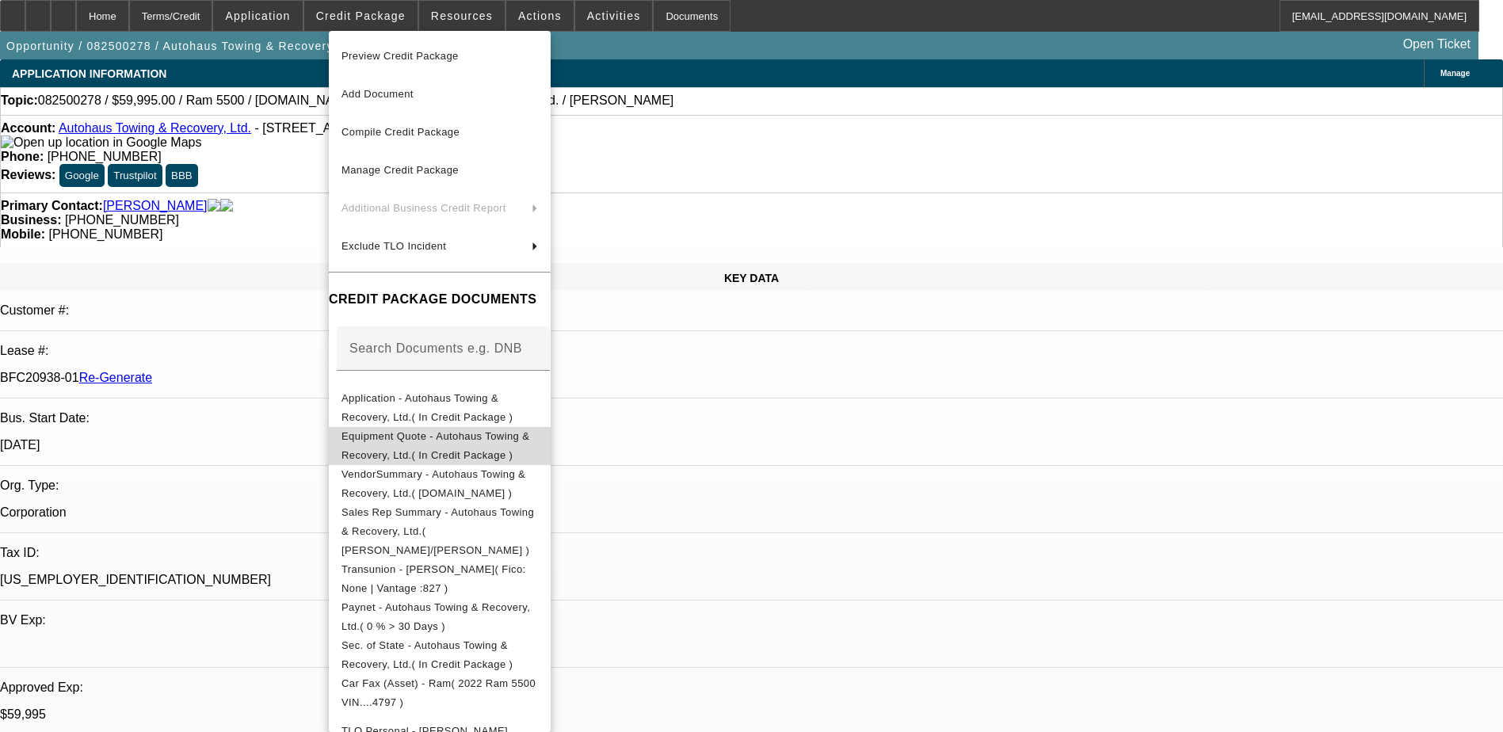
click at [464, 445] on span "Equipment Quote - Autohaus Towing & Recovery, Ltd.( In Credit Package )" at bounding box center [436, 445] width 188 height 31
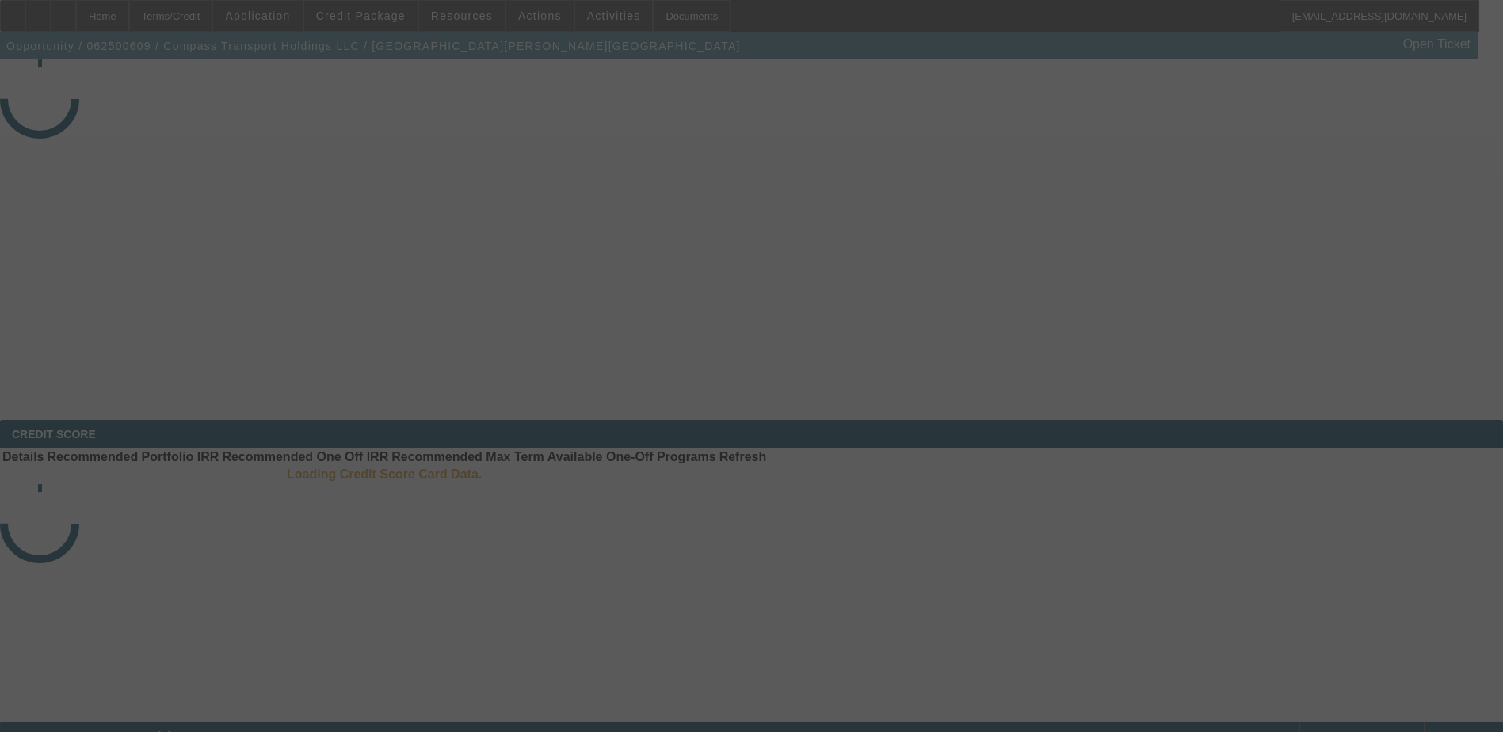
select select "4"
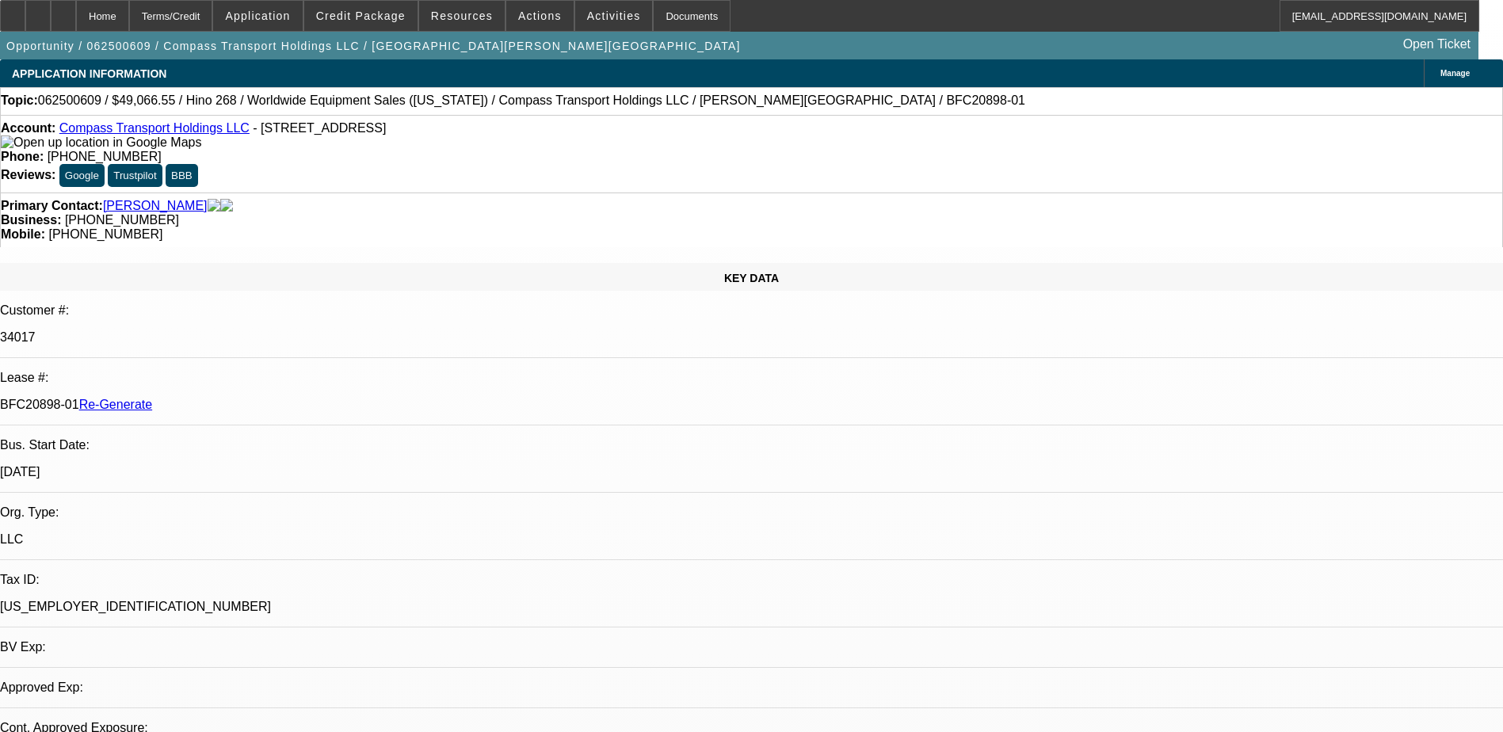
select select "0"
select select "1"
select select "6"
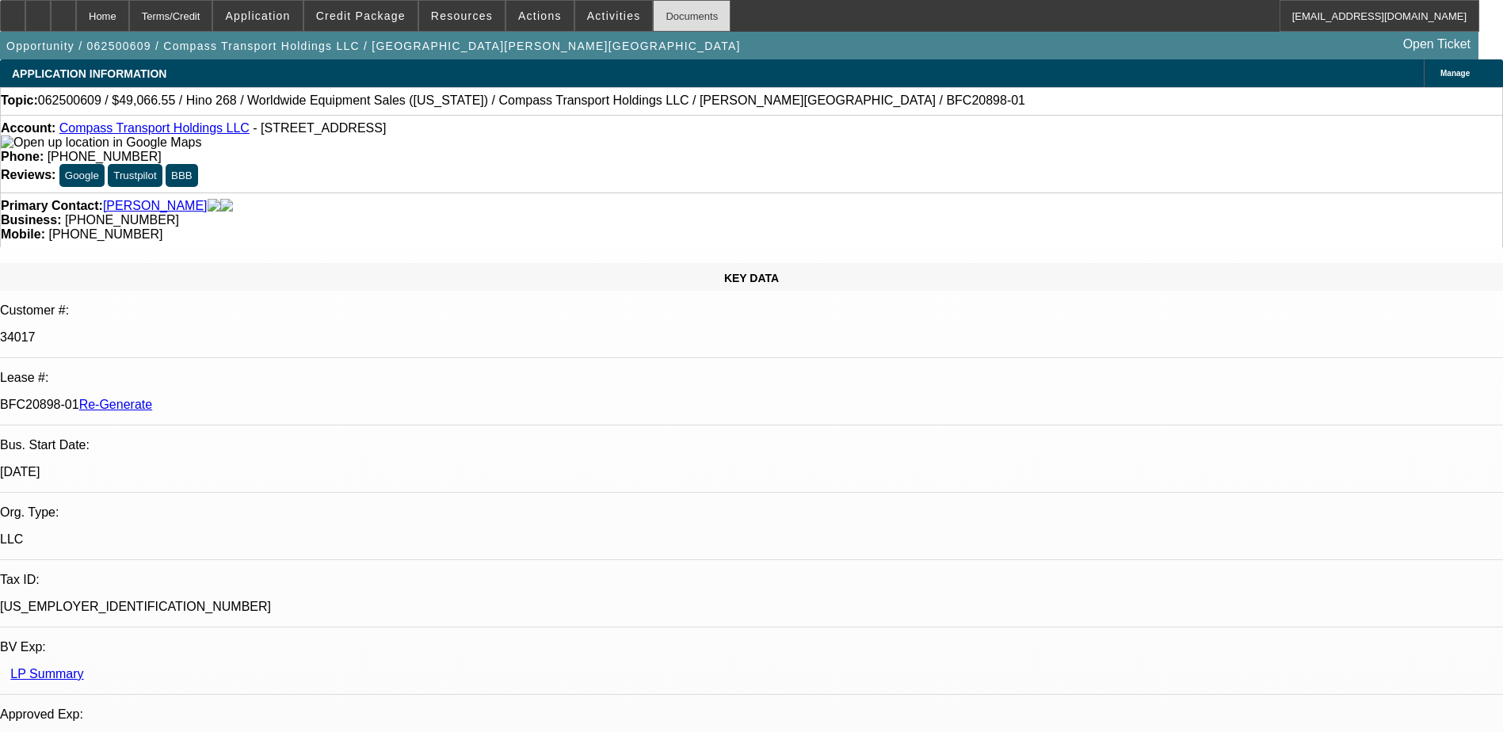
click at [659, 9] on div "Documents" at bounding box center [692, 16] width 78 height 32
drag, startPoint x: 184, startPoint y: 267, endPoint x: 250, endPoint y: 273, distance: 66.8
click at [250, 398] on div "BFC20898-01 Re-Generate" at bounding box center [751, 405] width 1503 height 14
copy p "BFC20898-01"
click at [542, 15] on span "Actions" at bounding box center [540, 16] width 44 height 13
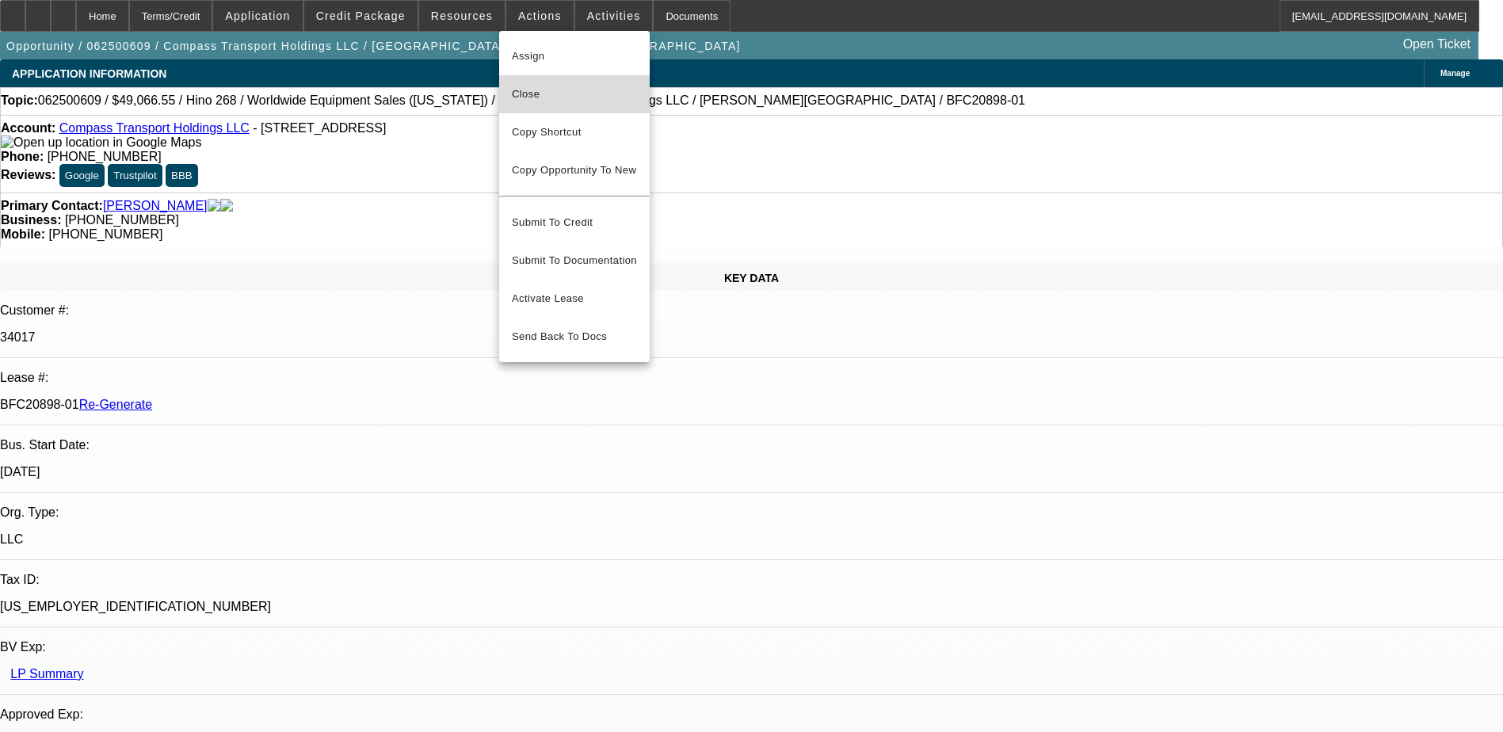
click at [560, 98] on span "Close" at bounding box center [574, 94] width 125 height 19
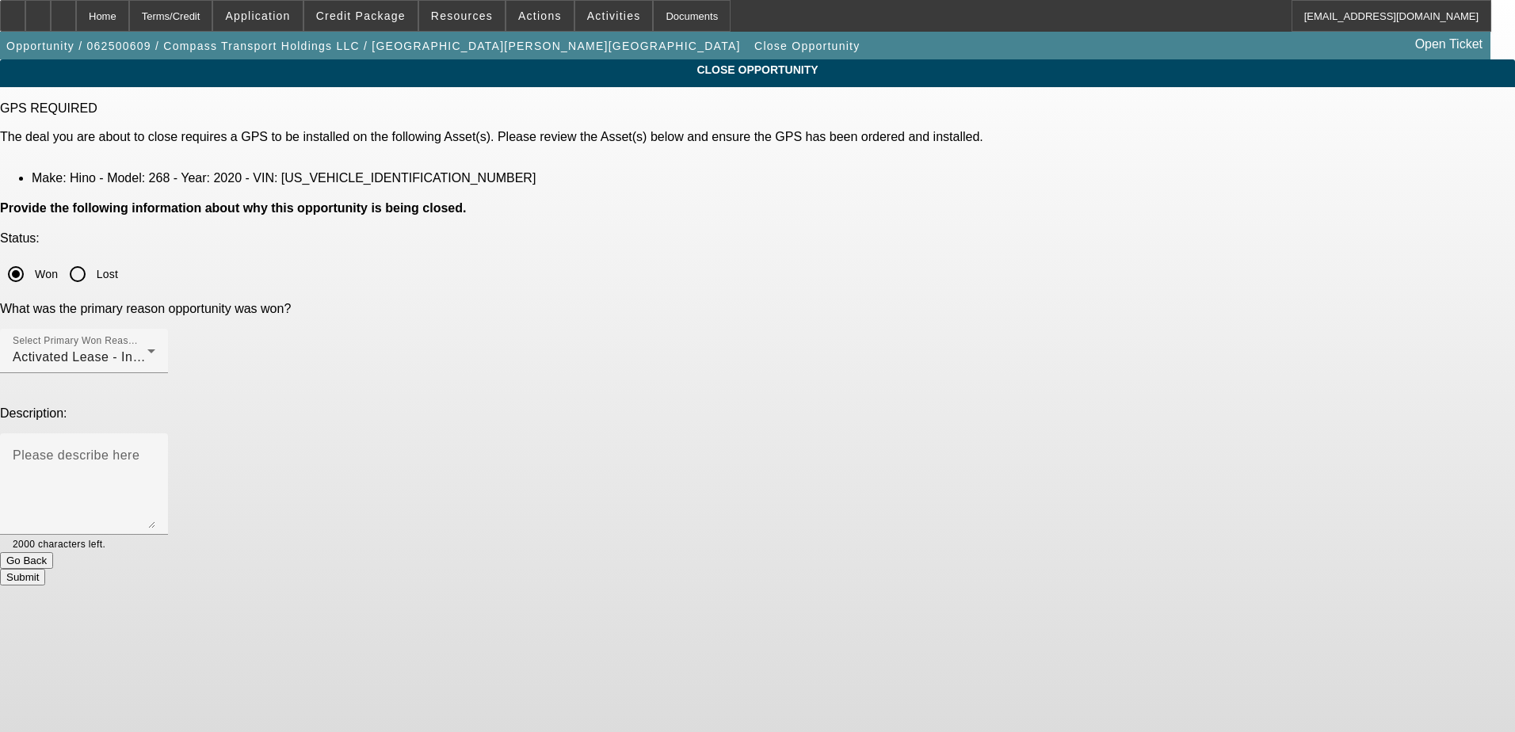
click at [45, 569] on button "Submit" at bounding box center [22, 577] width 45 height 17
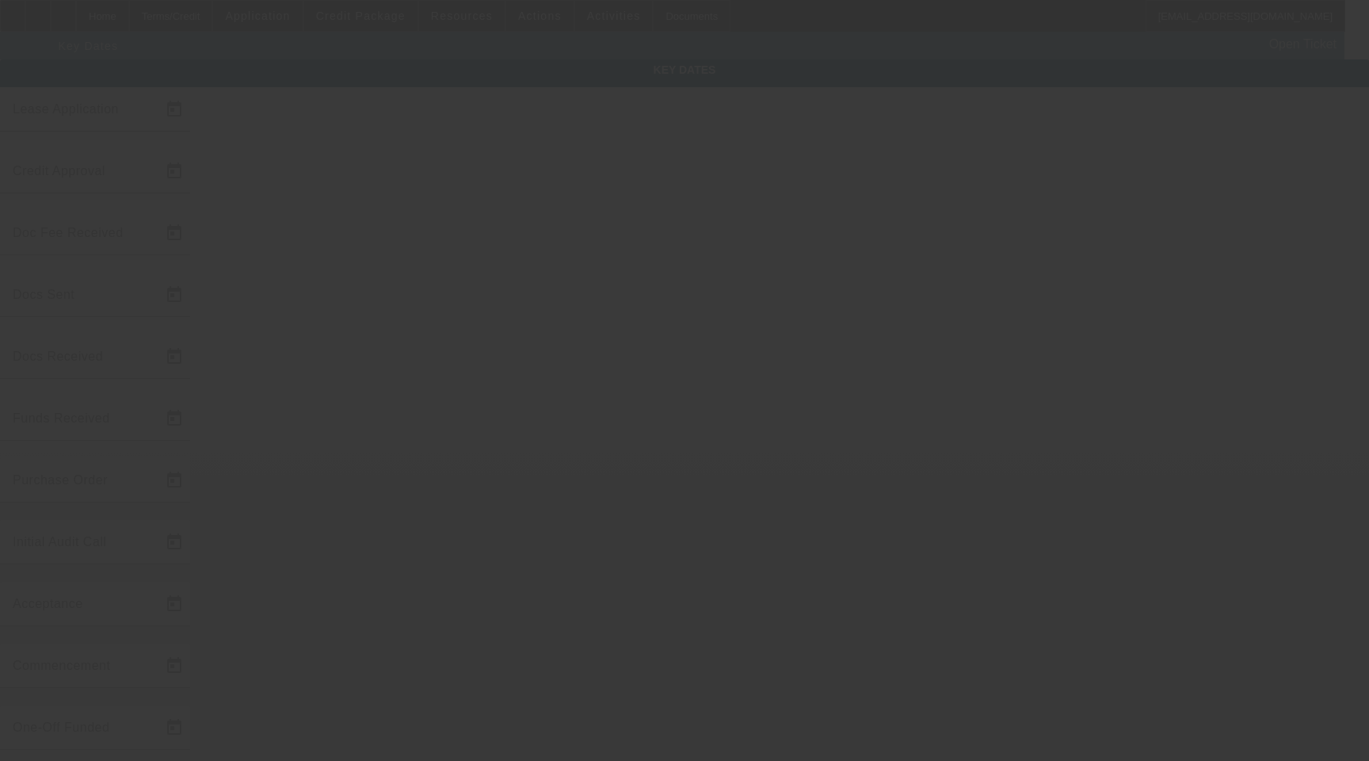
type input "[DATE]"
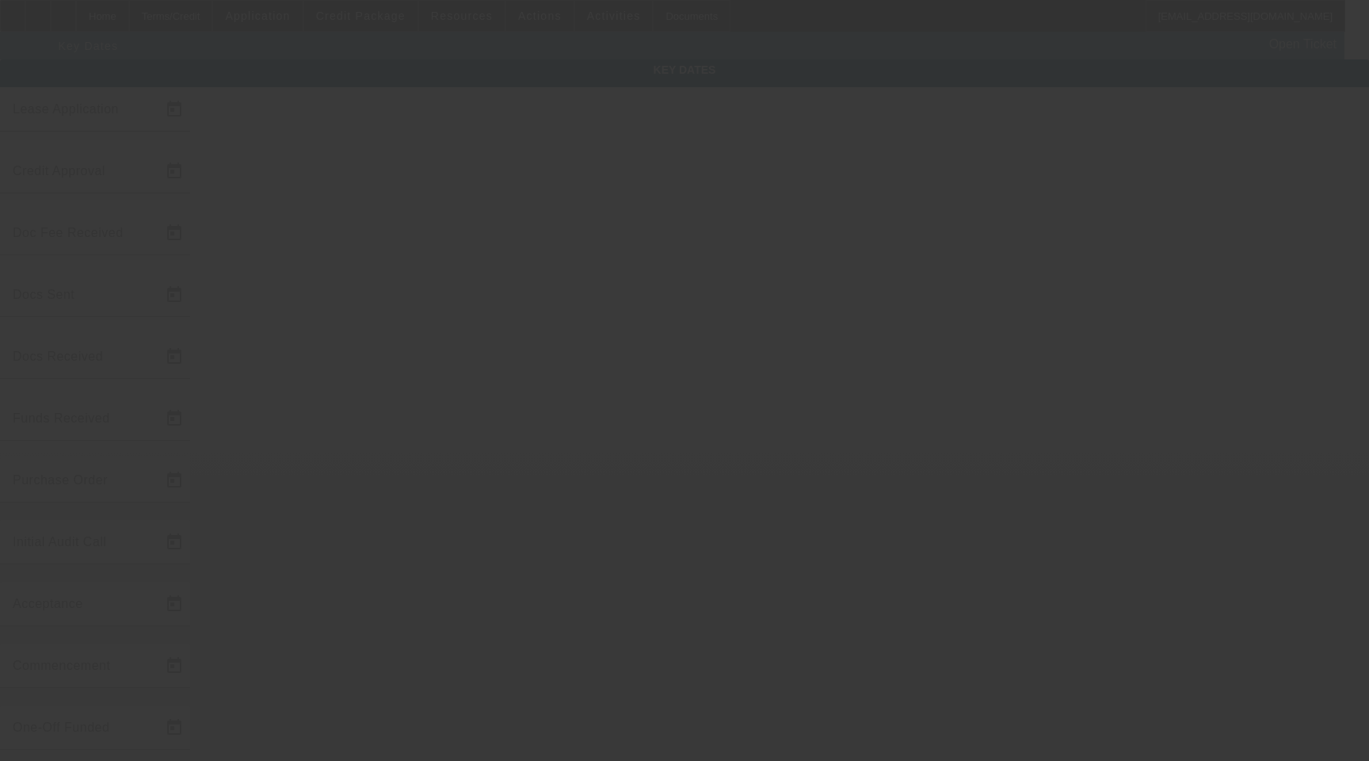
type input "[DATE]"
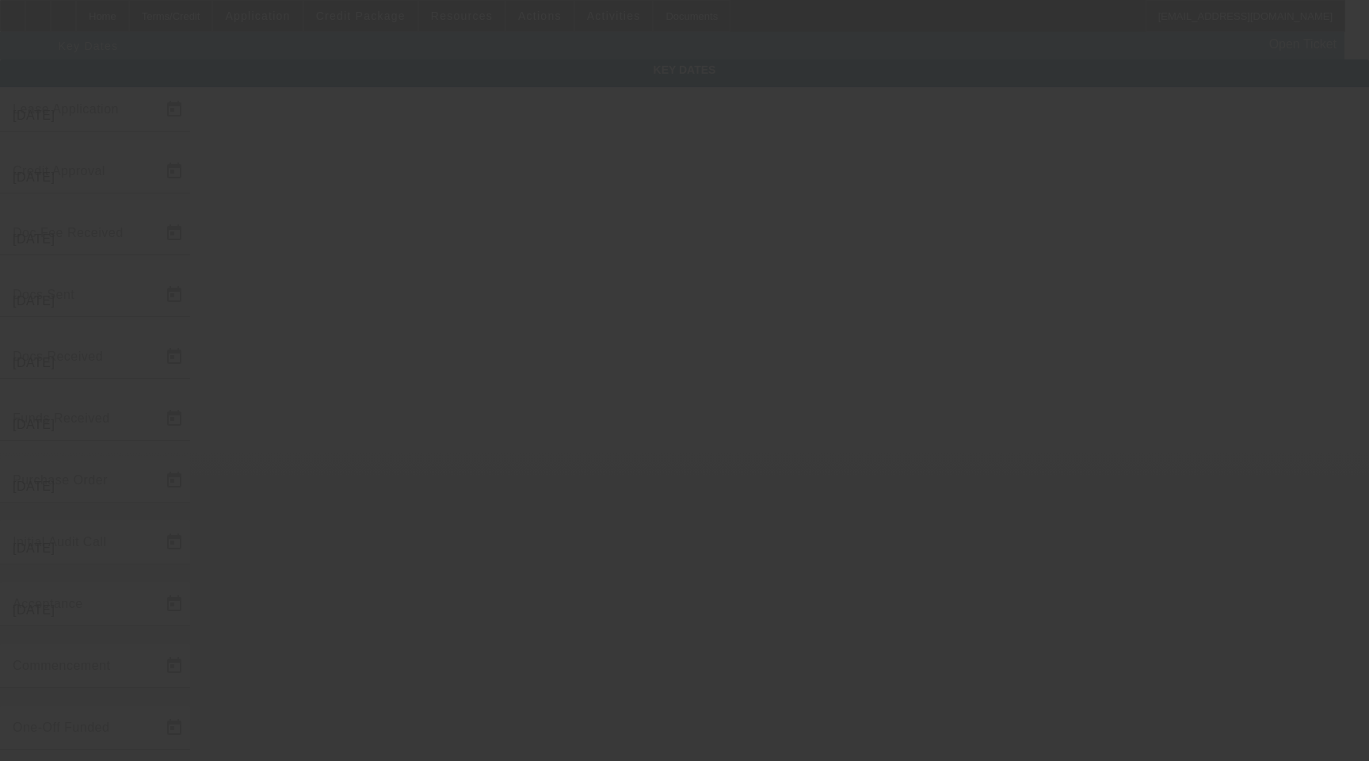
type input "[DATE]"
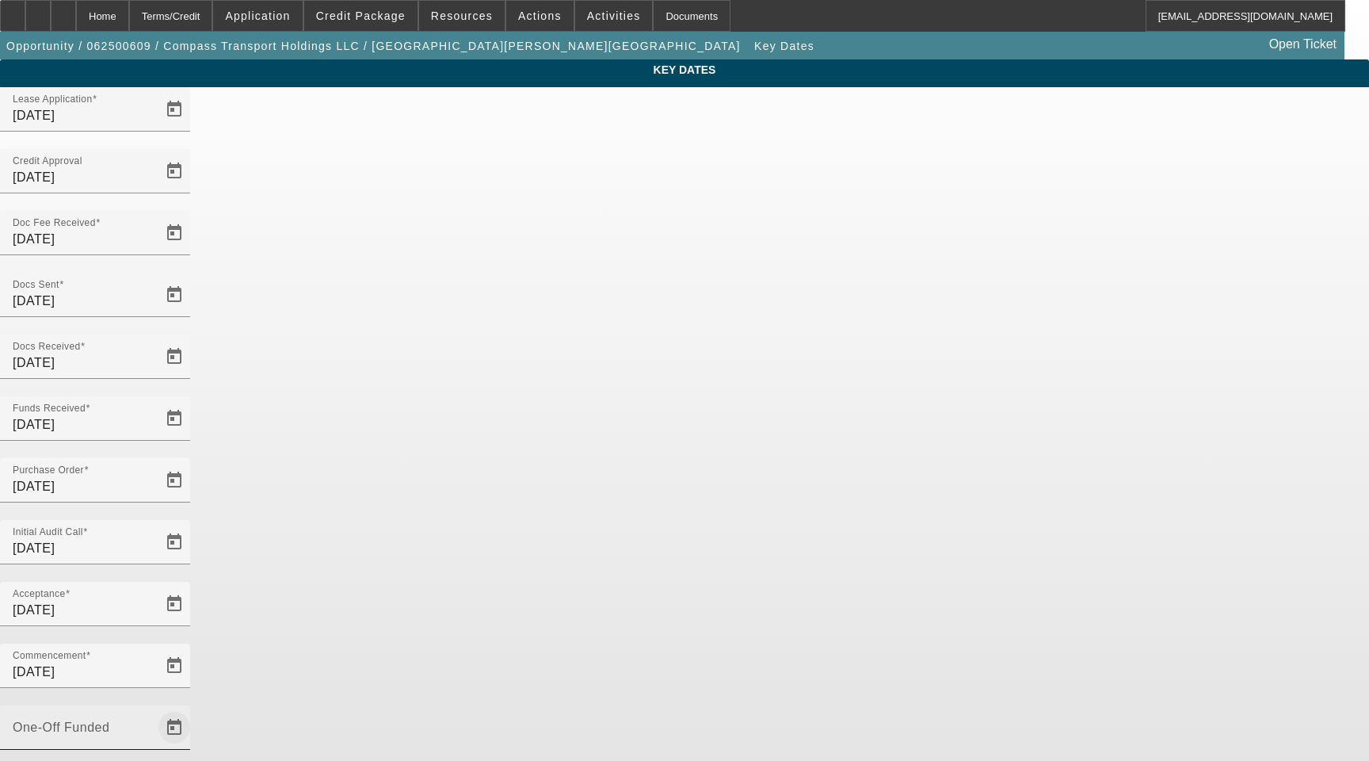
click at [193, 708] on span "Open calendar" at bounding box center [174, 727] width 38 height 38
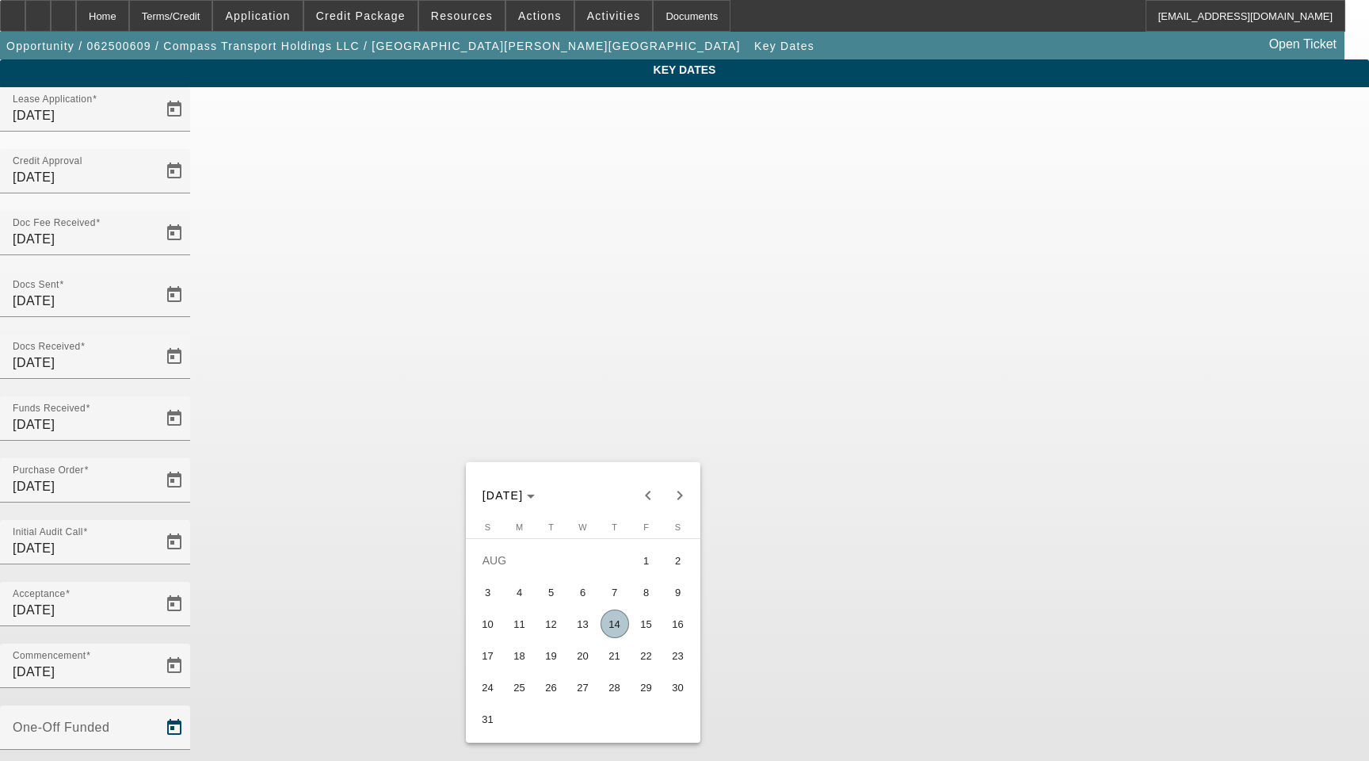
click at [613, 628] on span "14" at bounding box center [615, 623] width 29 height 29
type input "[DATE]"
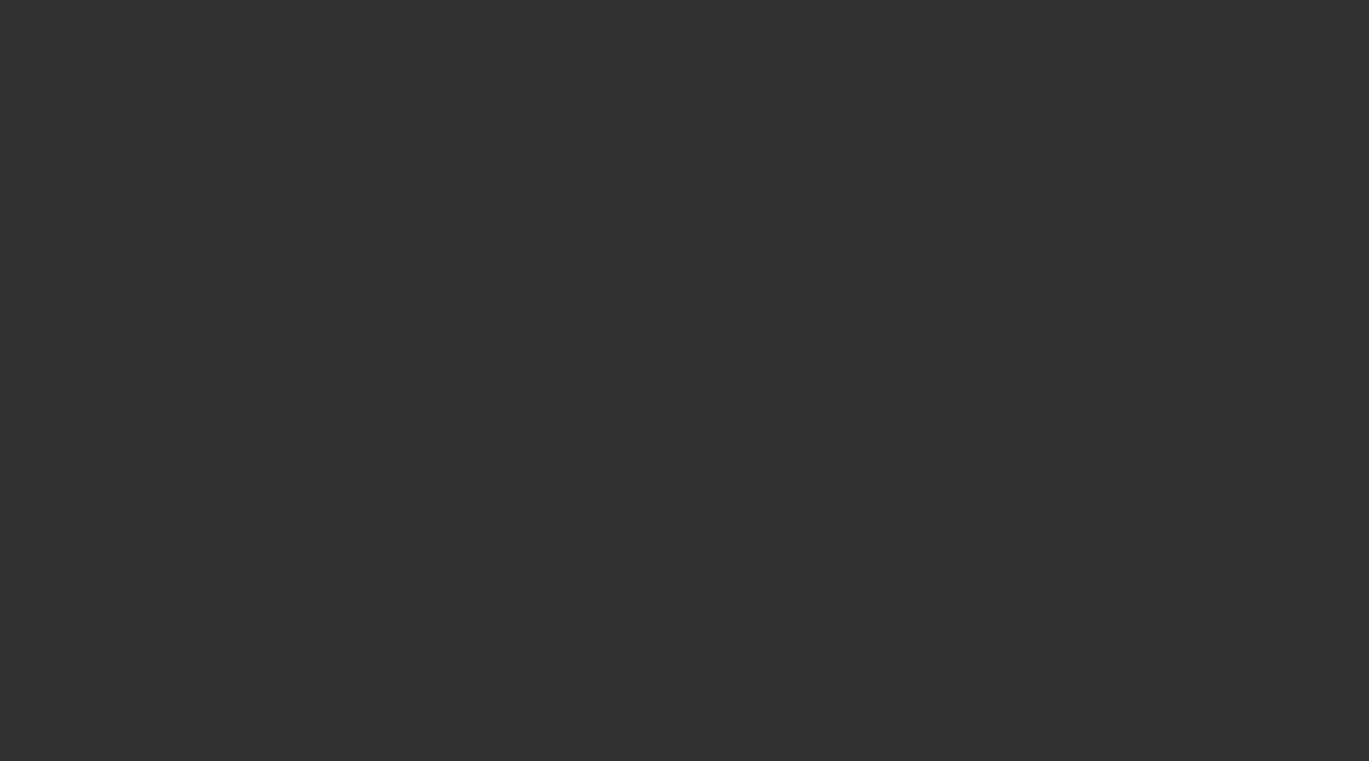
select select "4"
select select "0"
select select "6"
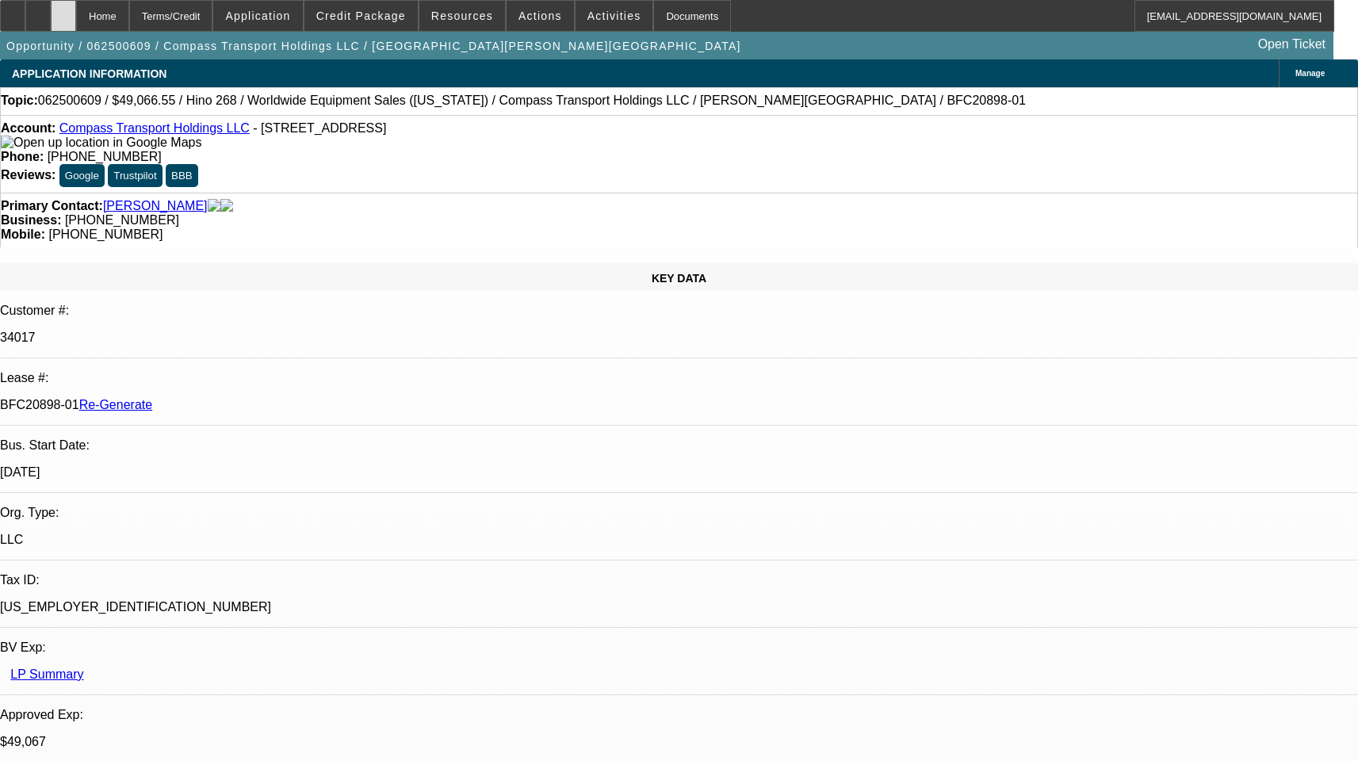
click at [76, 12] on div at bounding box center [63, 16] width 25 height 32
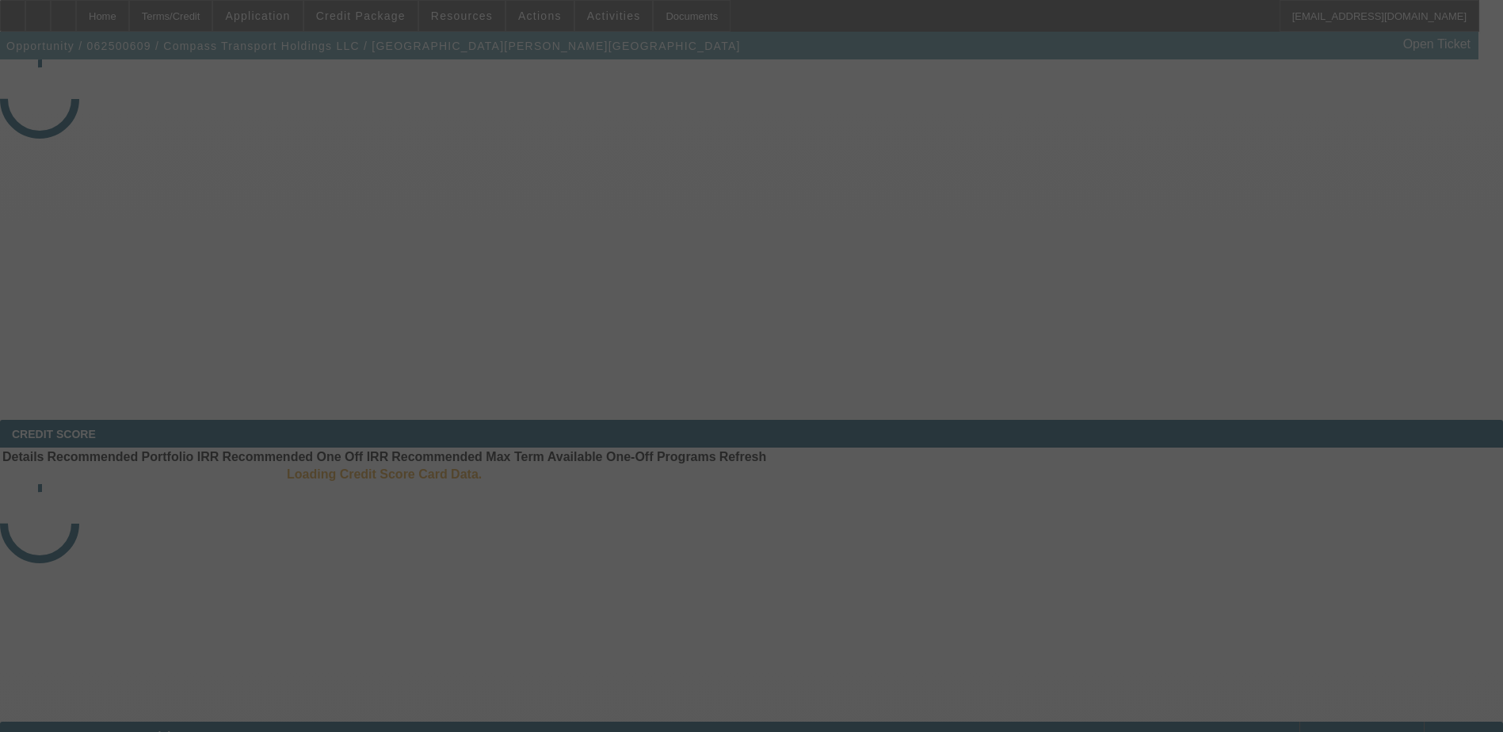
select select "4"
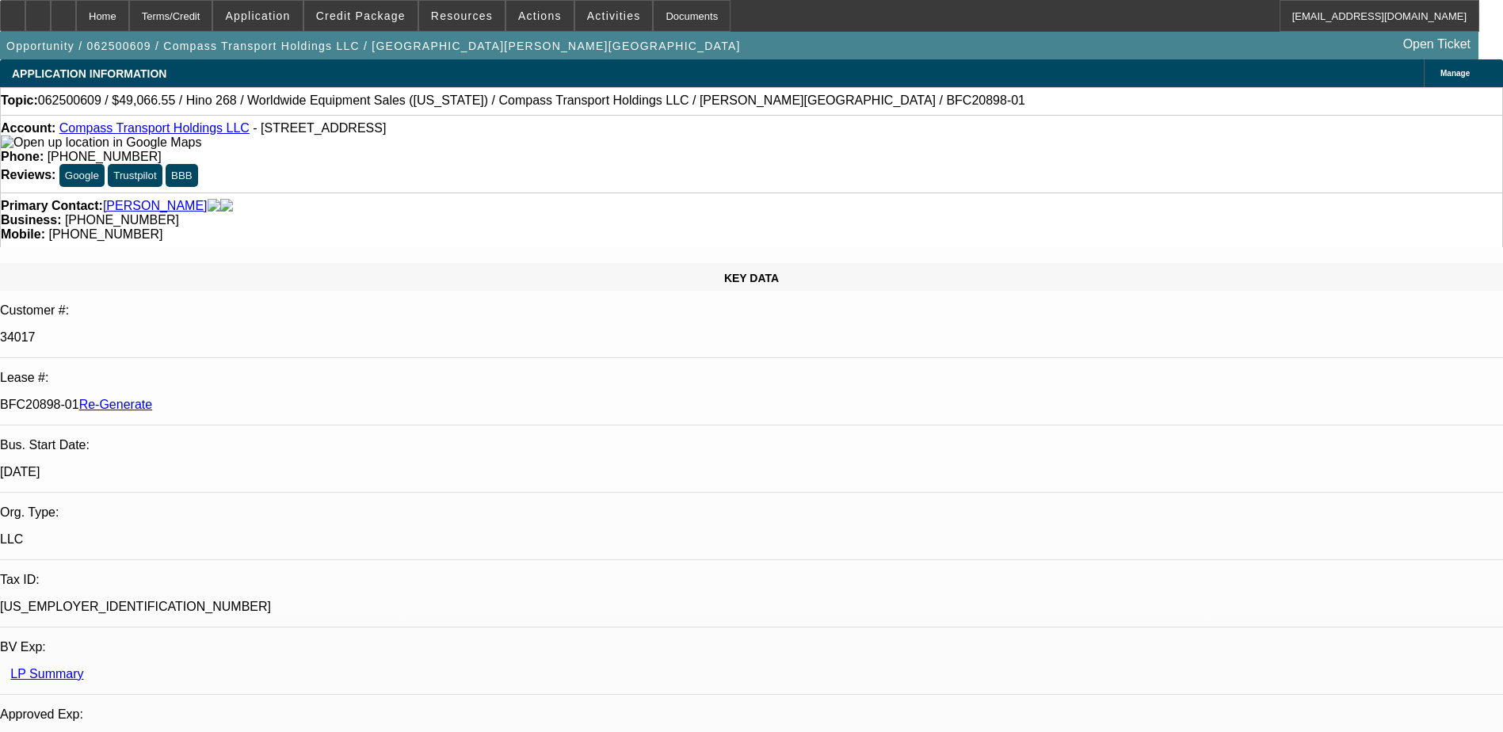
select select "0"
select select "1"
select select "6"
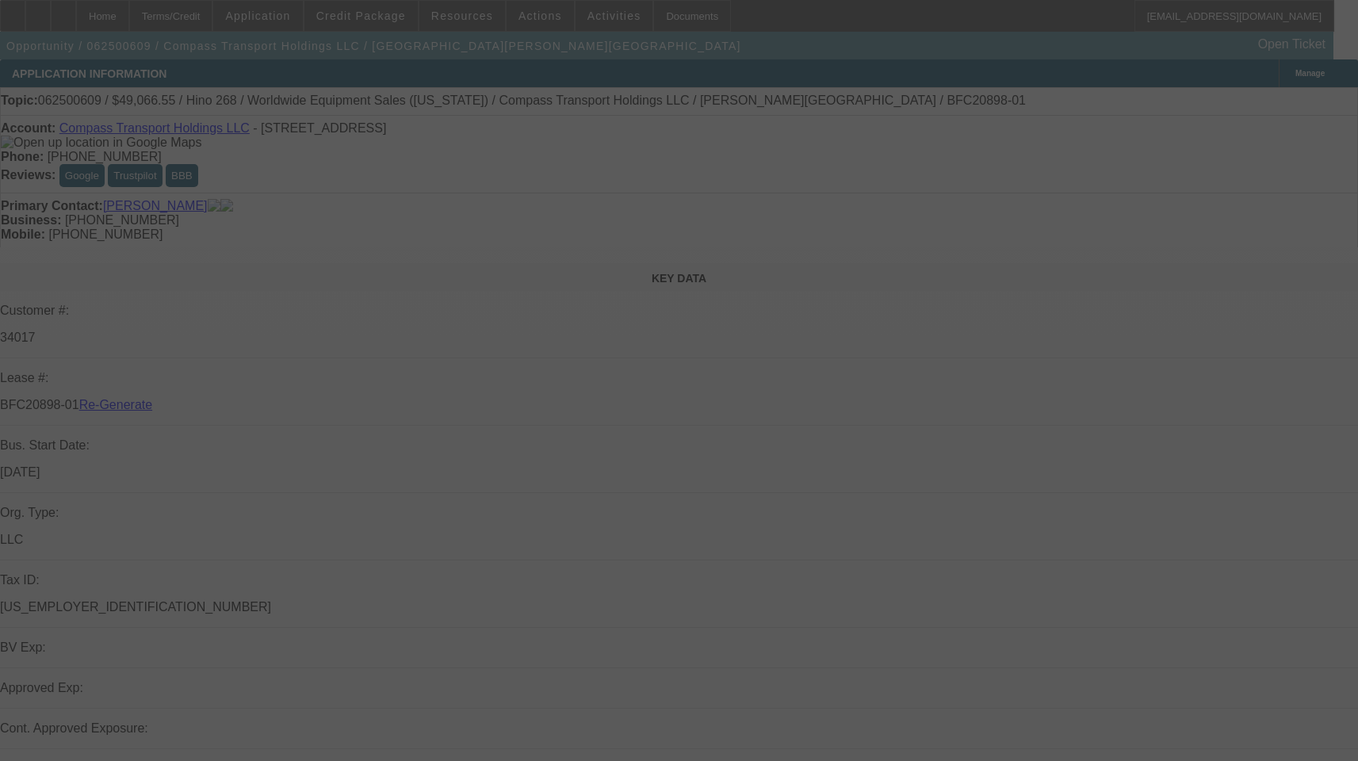
select select "4"
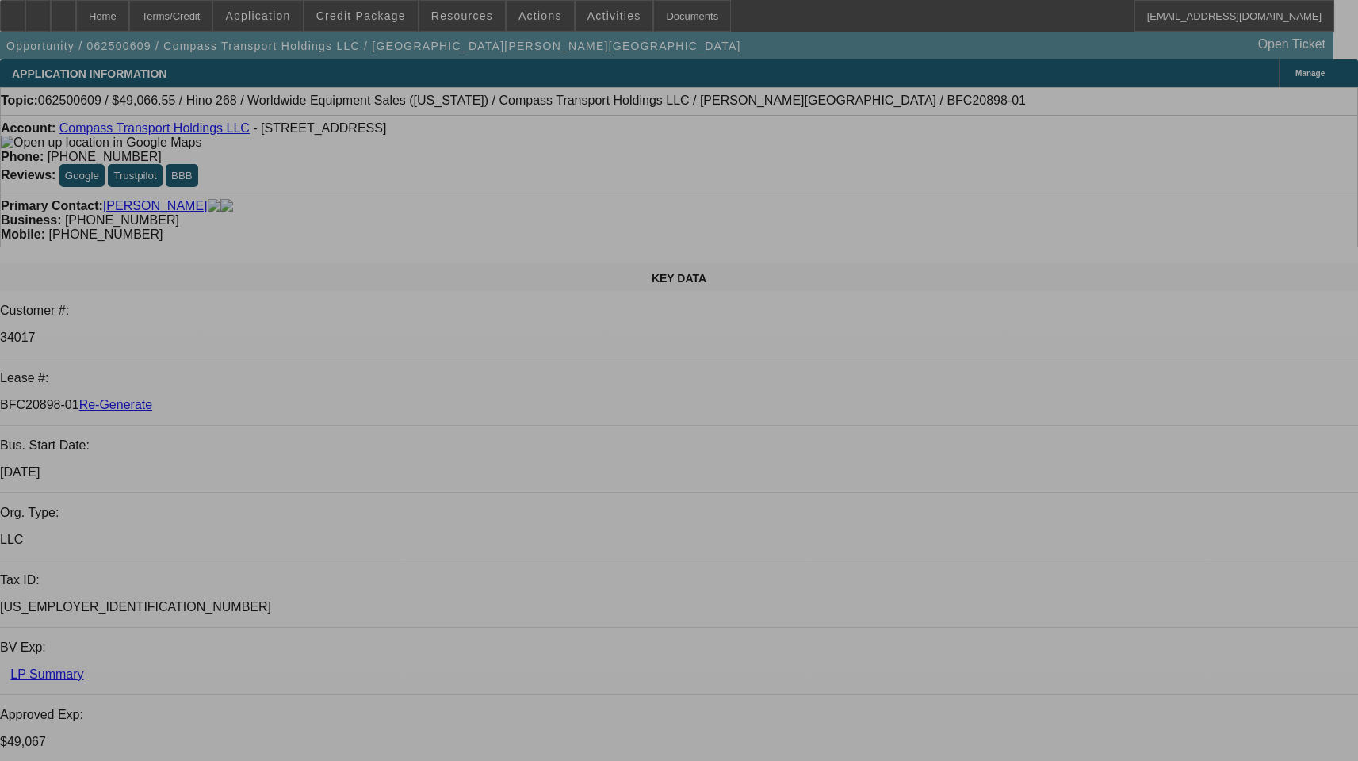
select select "0"
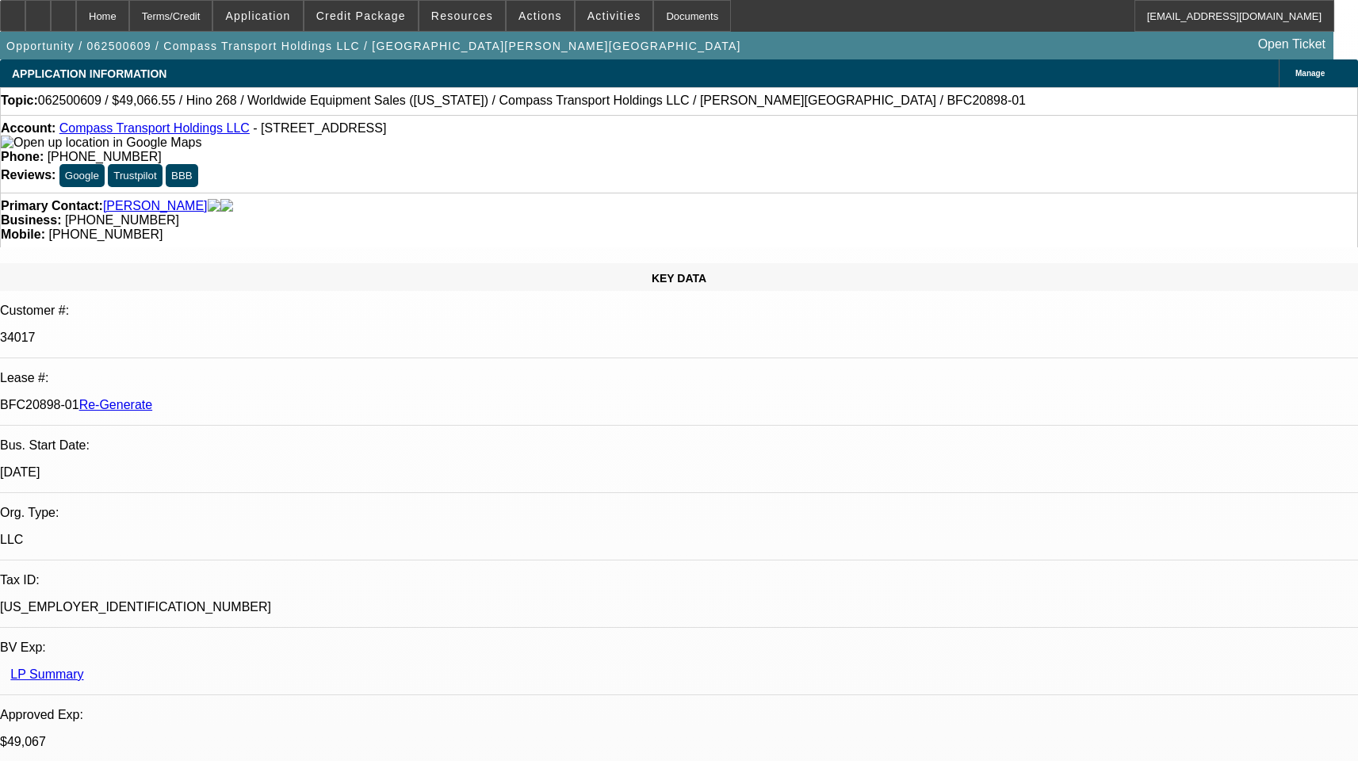
select select "0"
select select "6"
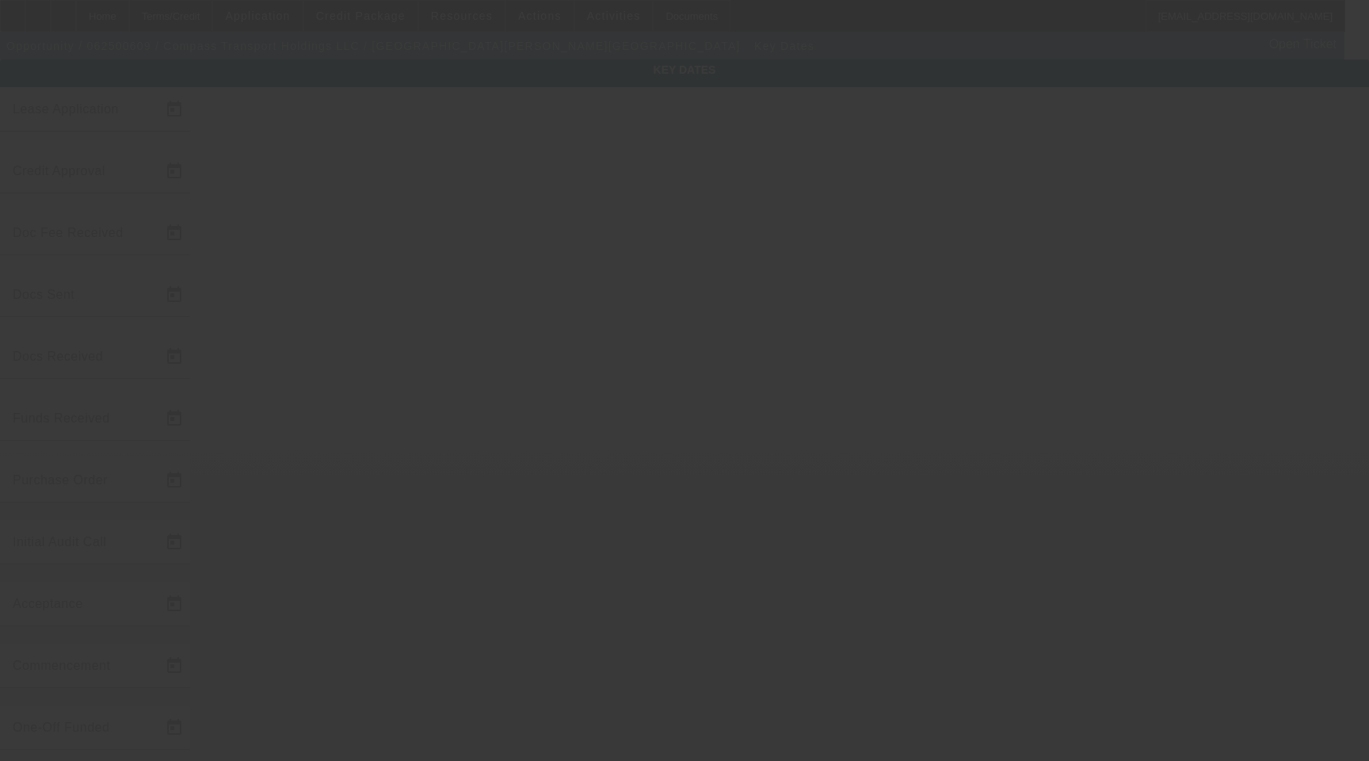
type input "[DATE]"
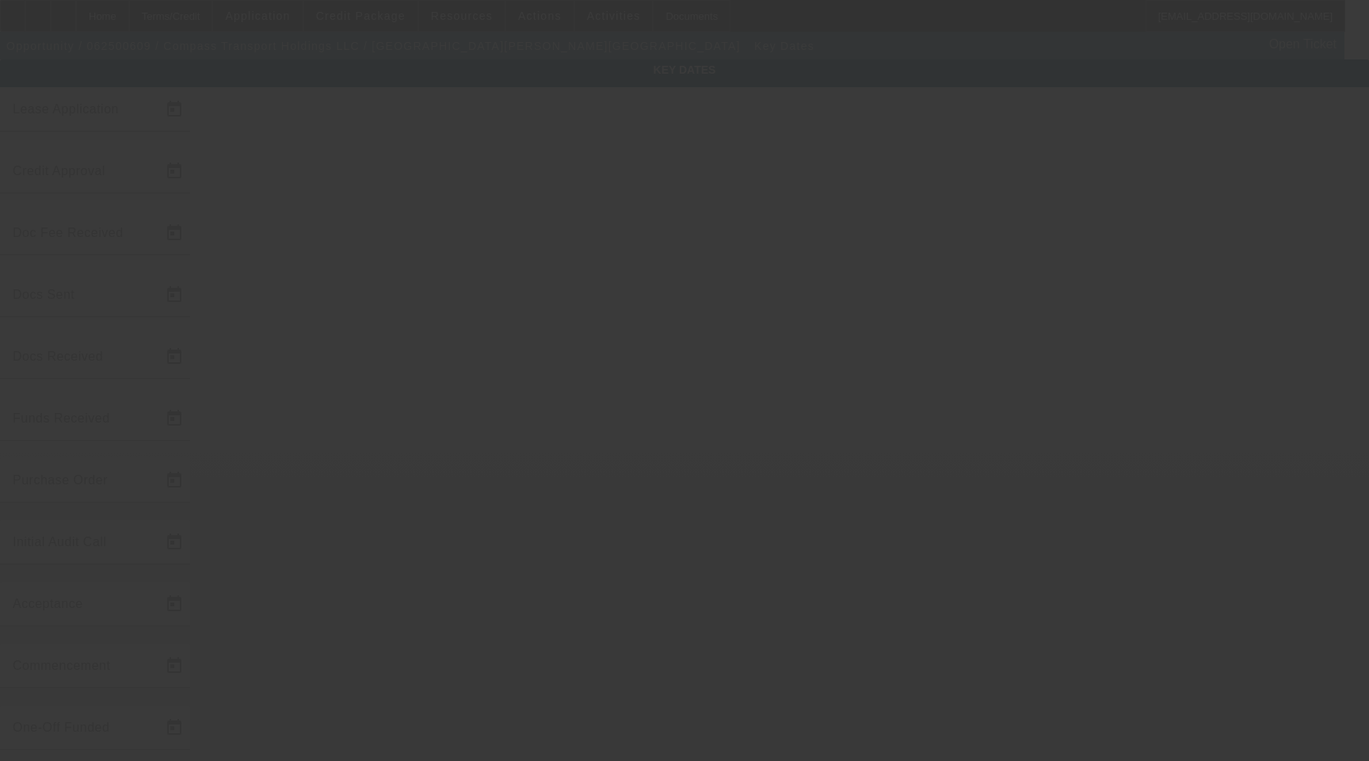
type input "[DATE]"
type input "8/15/2025"
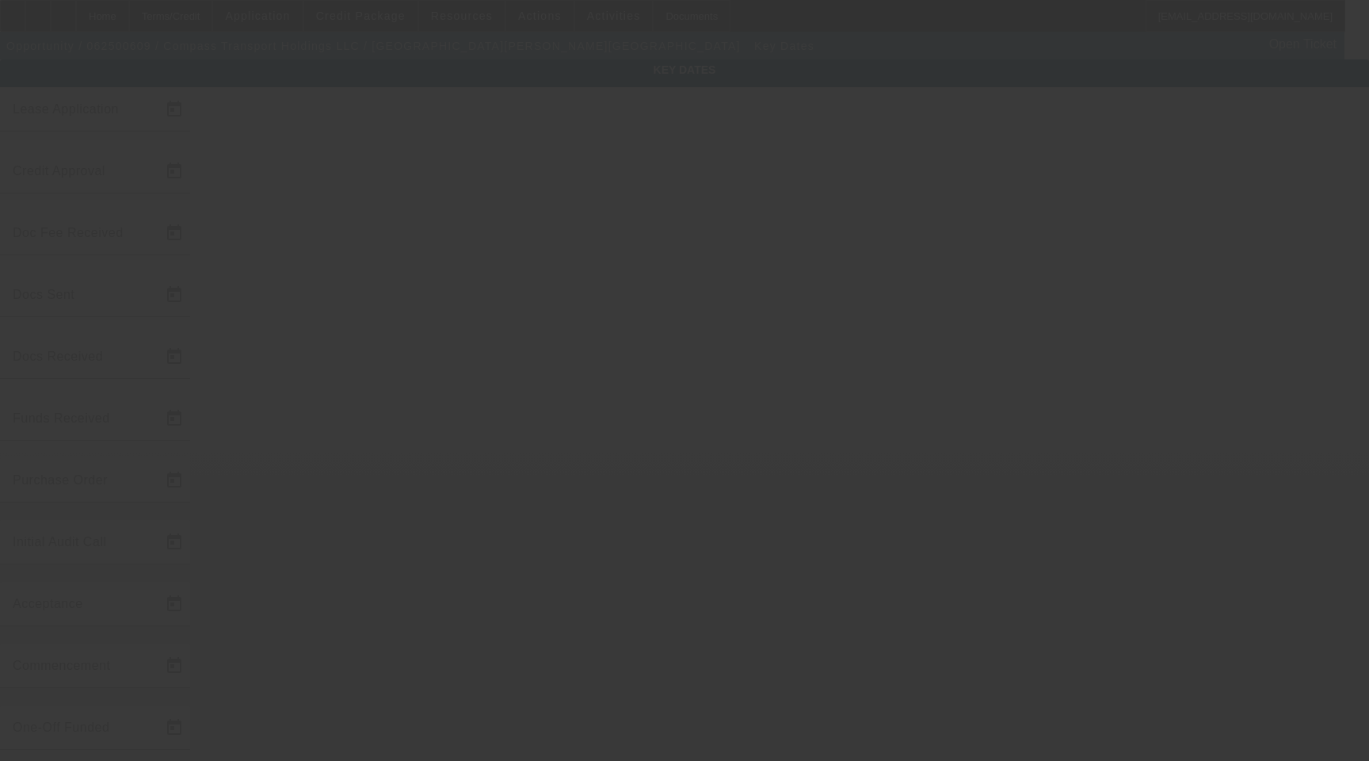
type input "8/14/2025"
type input "9/15/2025"
type input "8/14/2025"
type input "8/6/2025"
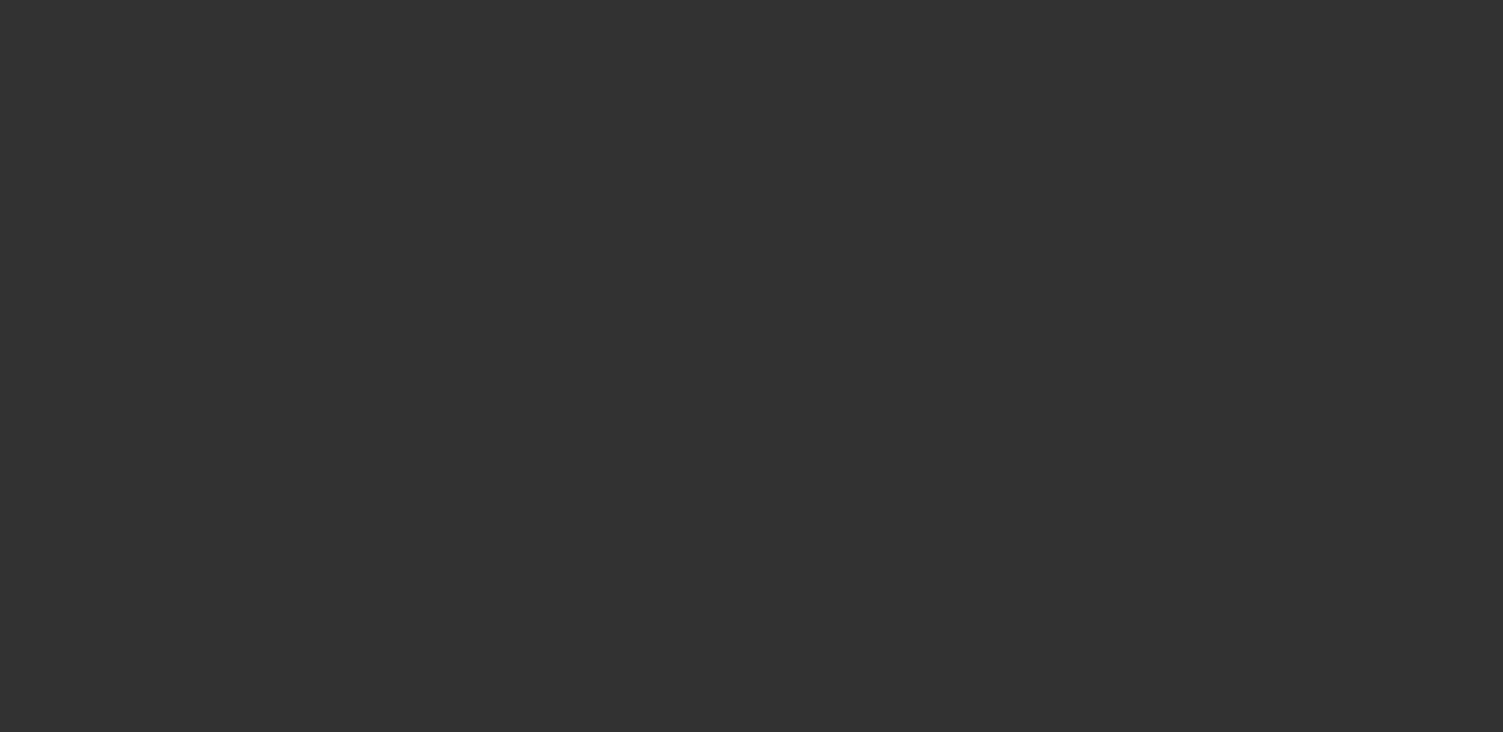
select select "4"
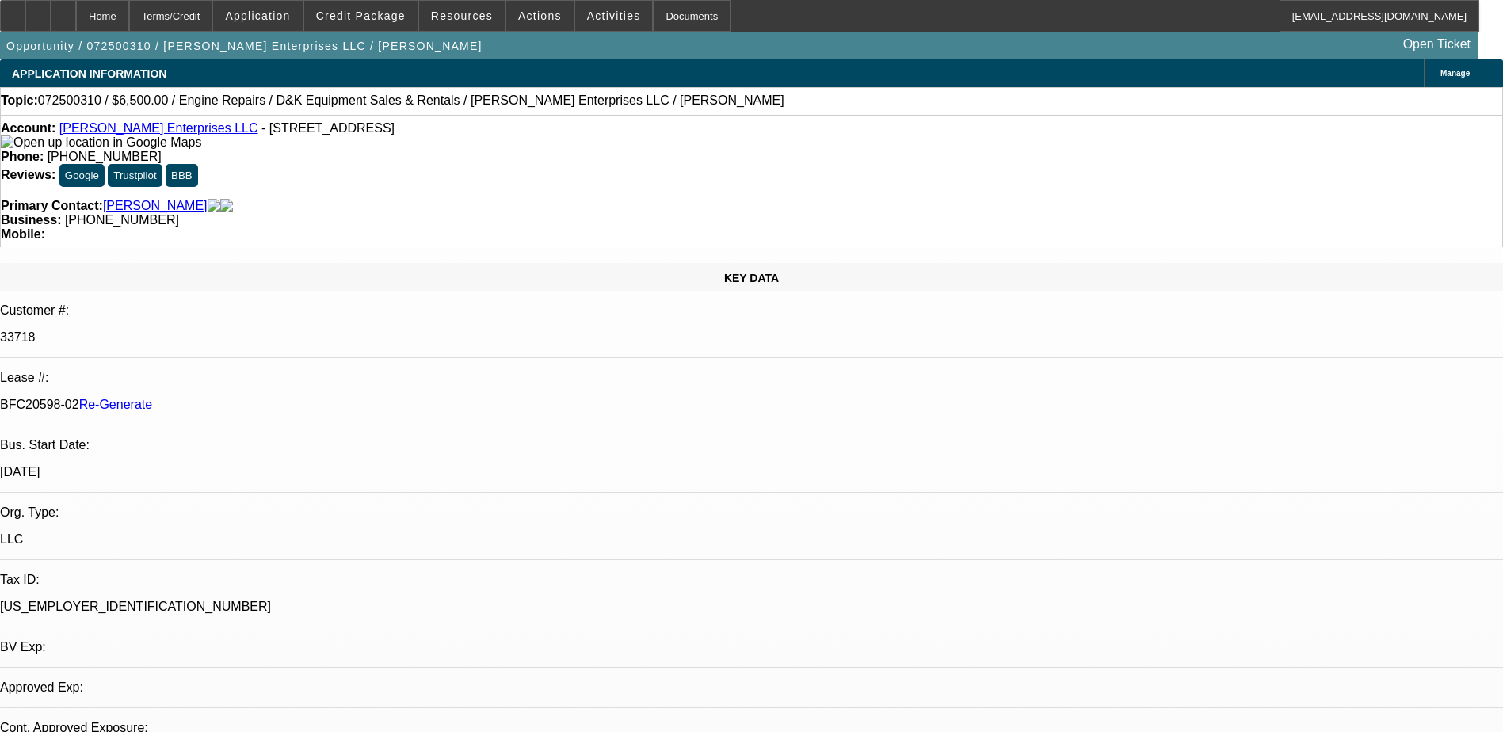
select select "0"
select select "1"
select select "2"
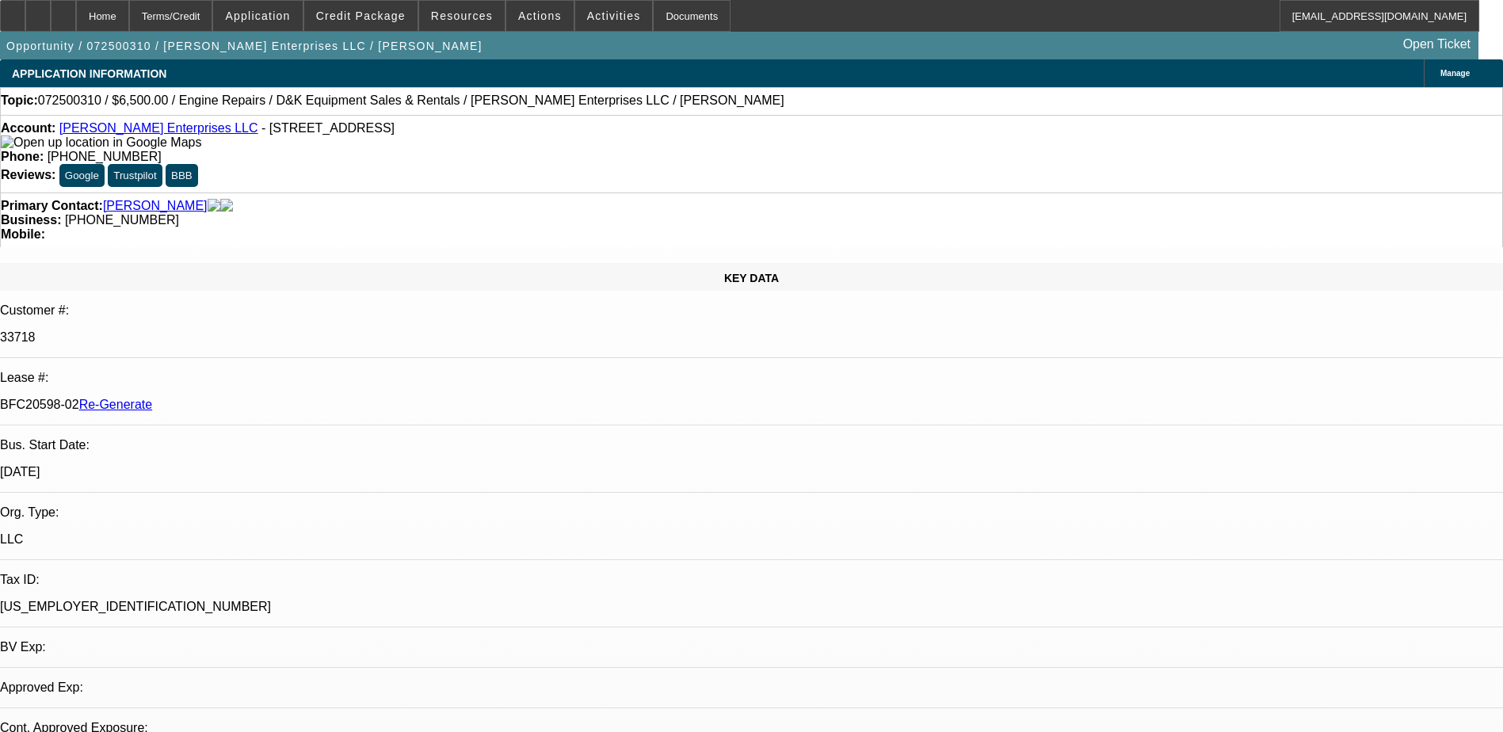
select select "6"
drag, startPoint x: 179, startPoint y: 265, endPoint x: 249, endPoint y: 275, distance: 70.5
click at [249, 398] on div "BFC20598-02 Re-Generate" at bounding box center [751, 405] width 1503 height 14
copy p "BFC20598-02"
